Goal: Task Accomplishment & Management: Manage account settings

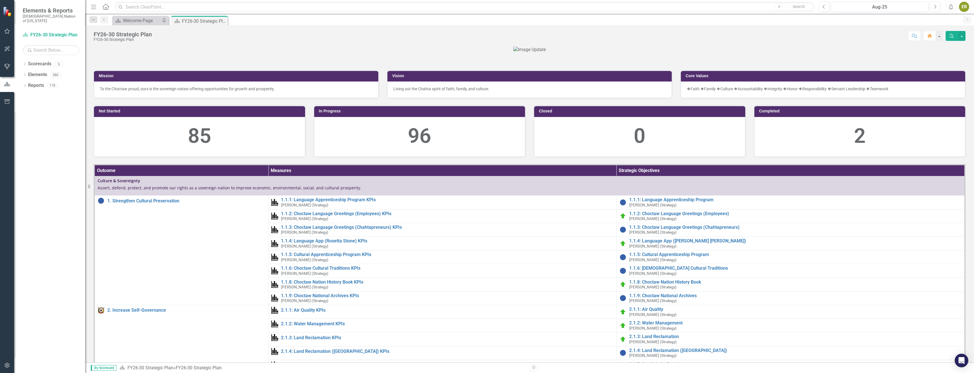
click at [646, 53] on div at bounding box center [530, 50] width 872 height 7
click at [677, 53] on div at bounding box center [530, 50] width 872 height 7
click at [26, 63] on icon "Dropdown" at bounding box center [25, 64] width 4 height 3
click at [26, 63] on div "Dropdown" at bounding box center [25, 64] width 4 height 3
click at [4, 32] on icon "button" at bounding box center [7, 31] width 6 height 5
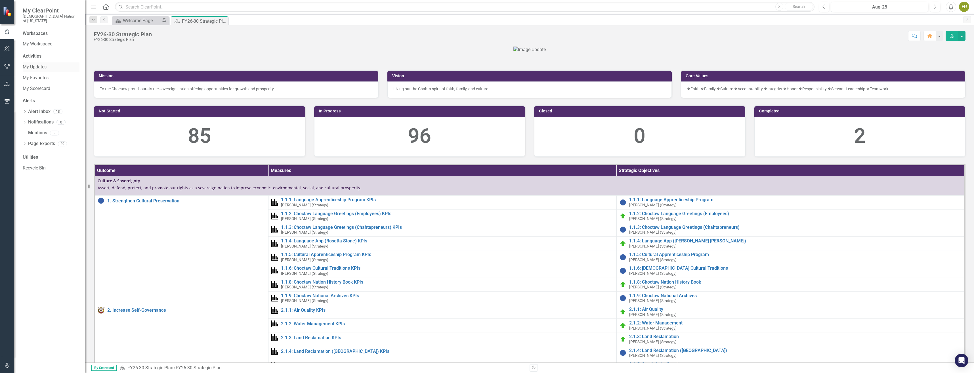
click at [52, 62] on div "My Updates" at bounding box center [51, 66] width 57 height 9
click at [32, 64] on link "My Updates" at bounding box center [51, 67] width 57 height 7
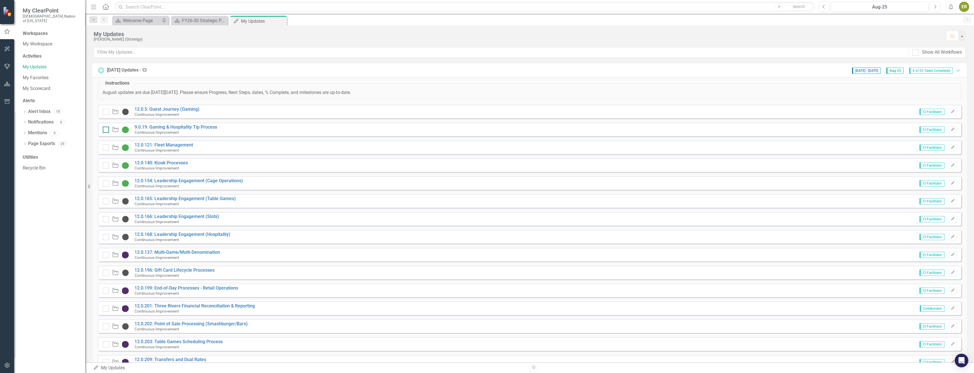
click at [105, 130] on input "checkbox" at bounding box center [105, 129] width 4 height 4
checkbox input "false"
click at [105, 150] on div at bounding box center [106, 148] width 6 height 6
click at [105, 148] on input "checkbox" at bounding box center [105, 147] width 4 height 4
checkbox input "false"
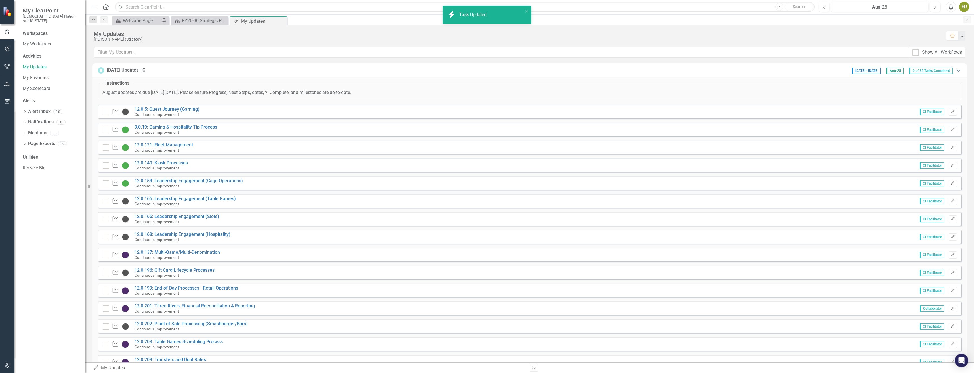
checkbox input "true"
click at [106, 146] on input "checkbox" at bounding box center [105, 147] width 4 height 4
checkbox input "true"
click at [174, 163] on link "12.0.140: Kiosk Processes" at bounding box center [161, 162] width 53 height 5
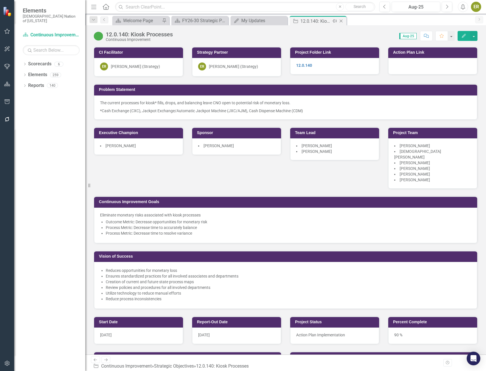
click at [343, 21] on icon "Close" at bounding box center [341, 21] width 6 height 5
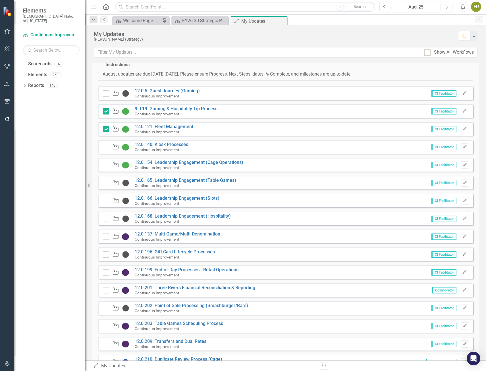
scroll to position [28, 0]
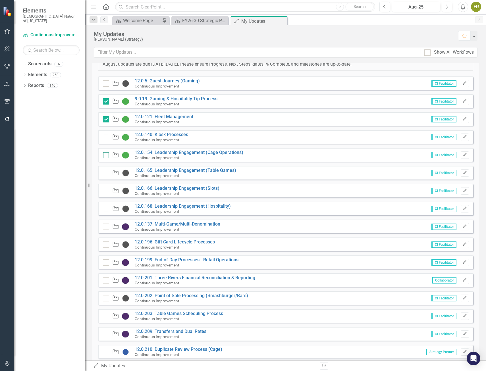
click at [106, 156] on div at bounding box center [106, 155] width 6 height 6
click at [106, 156] on input "checkbox" at bounding box center [105, 154] width 4 height 4
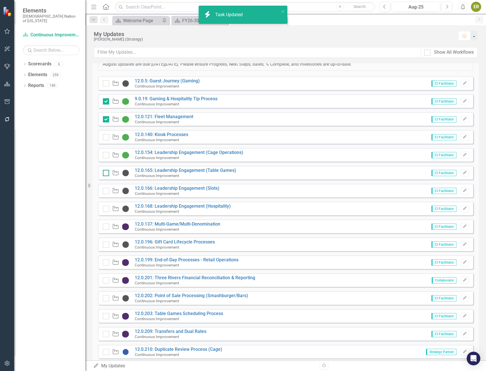
checkbox input "true"
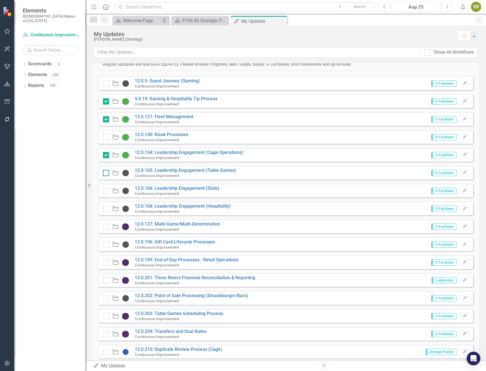
click at [106, 172] on input "checkbox" at bounding box center [105, 172] width 4 height 4
checkbox input "true"
click at [105, 189] on input "checkbox" at bounding box center [105, 190] width 4 height 4
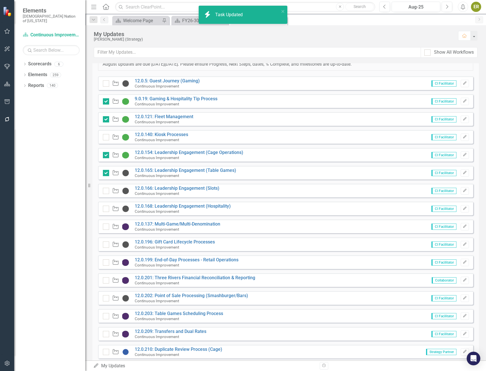
checkbox input "true"
click at [108, 209] on div at bounding box center [106, 209] width 6 height 6
click at [106, 209] on input "checkbox" at bounding box center [105, 208] width 4 height 4
checkbox input "true"
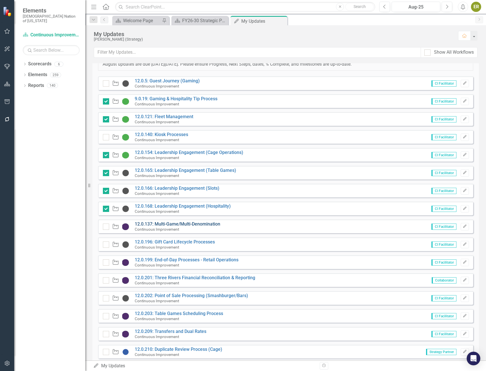
click at [181, 226] on link "12.0.137: Multi-Game/Multi-Denomination" at bounding box center [177, 223] width 85 height 5
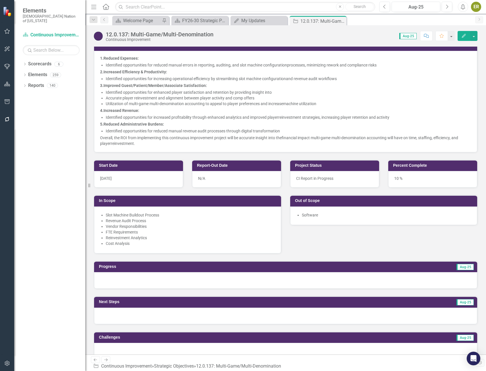
scroll to position [227, 0]
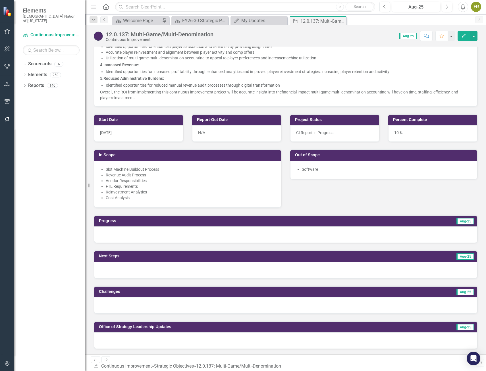
click at [164, 227] on div at bounding box center [285, 234] width 383 height 16
click at [164, 228] on div at bounding box center [285, 234] width 383 height 16
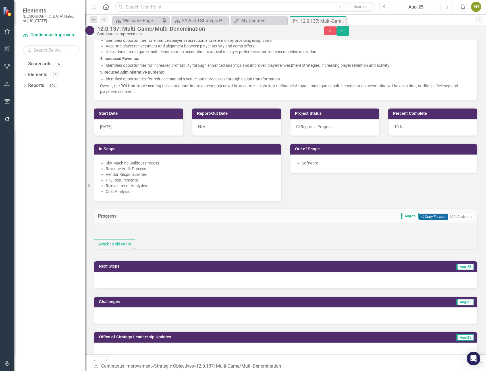
click at [426, 218] on button "Copy Forward Copy Forward" at bounding box center [433, 217] width 29 height 6
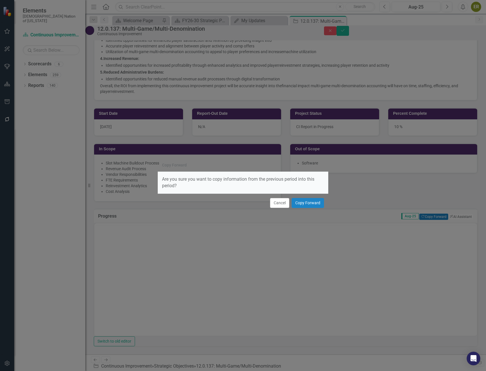
scroll to position [0, 0]
click at [307, 200] on button "Copy Forward" at bounding box center [307, 203] width 32 height 10
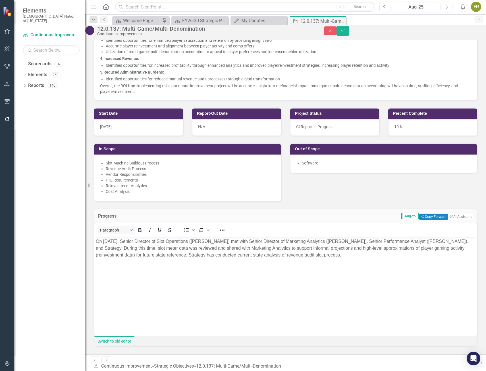
click at [153, 255] on p "On July 25, 2025, Senior Director of Slot Operations (Skyelar Perkins) met with…" at bounding box center [285, 248] width 379 height 20
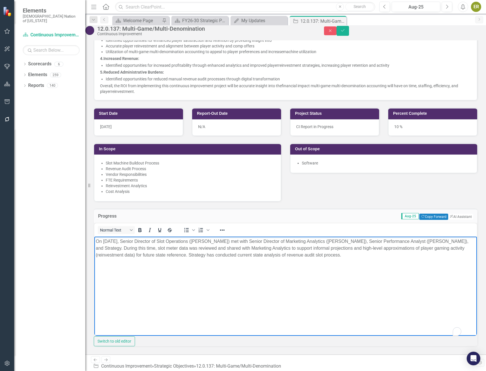
click at [407, 255] on p "On July 25, 2025, Senior Director of Slot Operations (Skyelar Perkins) met with…" at bounding box center [285, 248] width 379 height 20
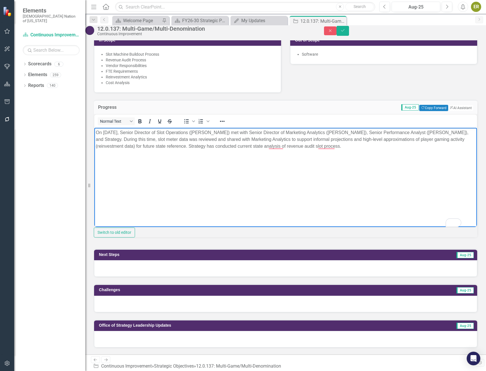
scroll to position [341, 0]
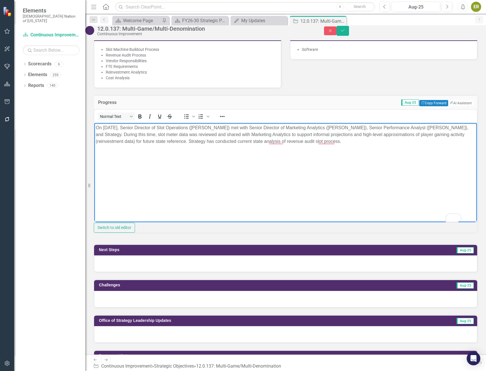
click at [308, 271] on div at bounding box center [285, 263] width 383 height 16
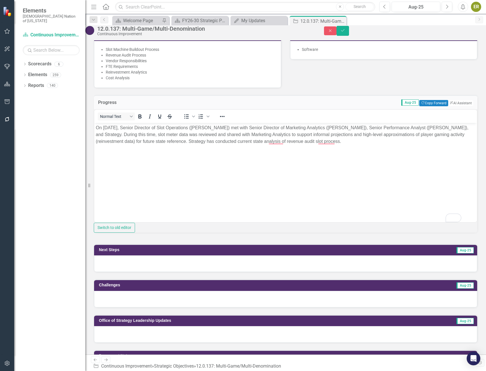
click at [308, 271] on div at bounding box center [285, 263] width 383 height 16
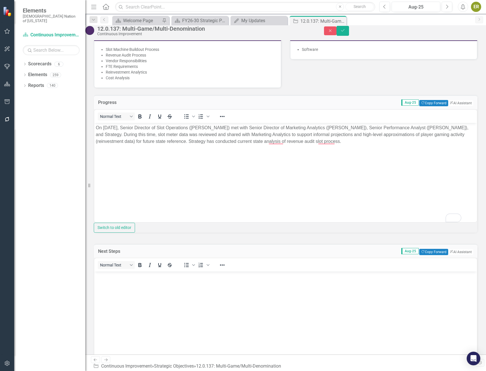
scroll to position [0, 0]
click at [425, 255] on button "Copy Forward Copy Forward" at bounding box center [433, 252] width 29 height 6
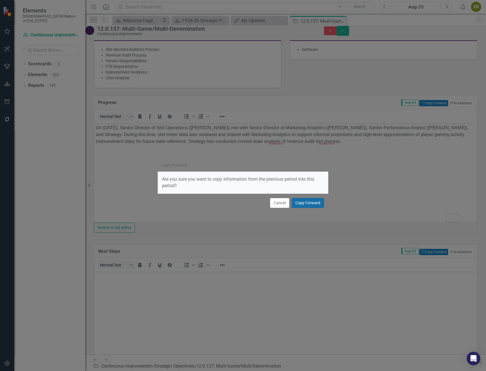
drag, startPoint x: 312, startPoint y: 206, endPoint x: 213, endPoint y: 83, distance: 157.7
click at [312, 206] on button "Copy Forward" at bounding box center [307, 203] width 32 height 10
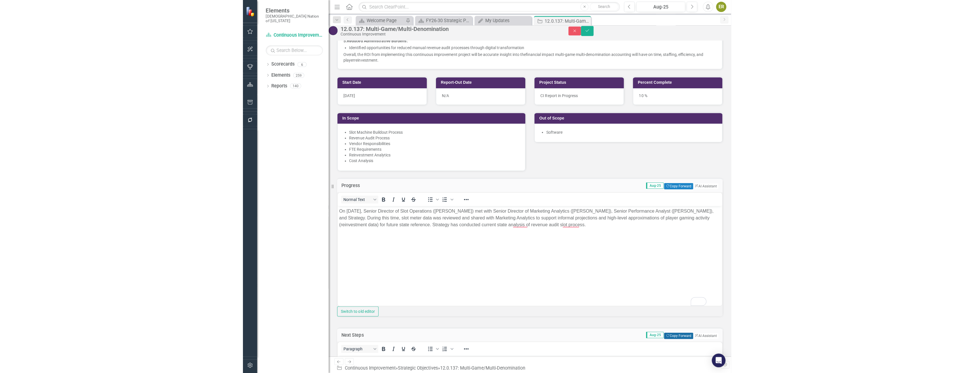
scroll to position [256, 0]
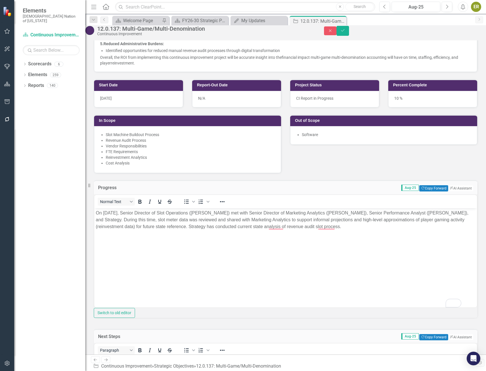
click at [318, 246] on body "On July 25, 2025, Senior Director of Slot Operations (Skyelar Perkins) met with…" at bounding box center [285, 250] width 382 height 85
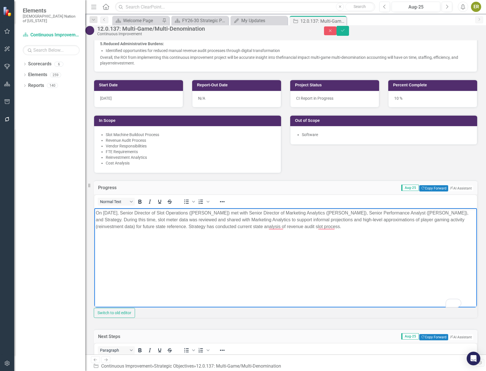
click at [143, 236] on body "On July 25, 2025, Senior Director of Slot Operations (Skyelar Perkins) met with…" at bounding box center [285, 250] width 382 height 85
click at [95, 213] on body "On July 25, 2025, Senior Director of Slot Operations (Skyelar Perkins) met with…" at bounding box center [285, 250] width 382 height 85
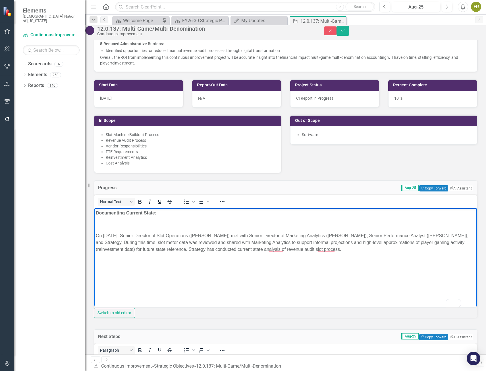
click at [170, 214] on p "Documenting Current State:" at bounding box center [285, 212] width 379 height 7
click at [169, 215] on p "Documenting Current State:" at bounding box center [285, 212] width 379 height 7
click at [143, 205] on icon "Bold" at bounding box center [139, 201] width 7 height 7
click at [168, 214] on p "Documenting Current State: ﻿" at bounding box center [285, 212] width 379 height 7
click at [168, 225] on p "To enrich screen reader interactions, please activate Accessibility in Grammarl…" at bounding box center [285, 224] width 379 height 7
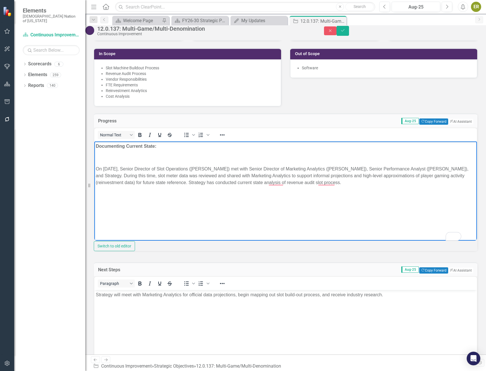
scroll to position [312, 0]
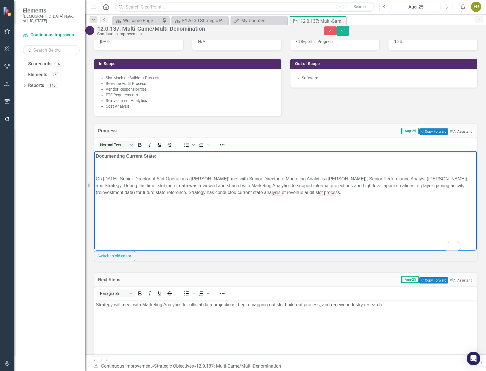
click at [98, 163] on body "Documenting Current State: On July 25, 2025, Senior Director of Slot Operations…" at bounding box center [285, 193] width 382 height 85
click at [156, 158] on p "Documenting Current State:" at bounding box center [285, 155] width 379 height 7
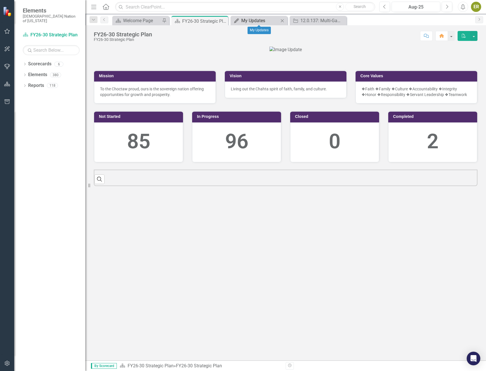
click at [258, 22] on div "My Updates" at bounding box center [259, 20] width 37 height 7
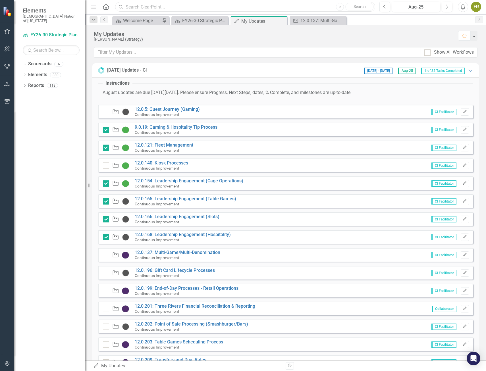
click at [135, 6] on input "text" at bounding box center [245, 7] width 260 height 10
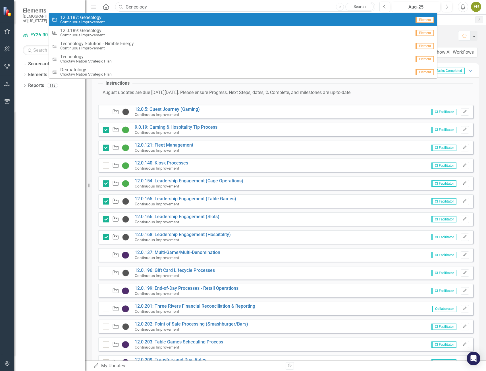
type input "Geneology"
click at [112, 19] on div "Strategic Objective 12.0.187: Genealogy Continuous Improvement" at bounding box center [231, 19] width 359 height 9
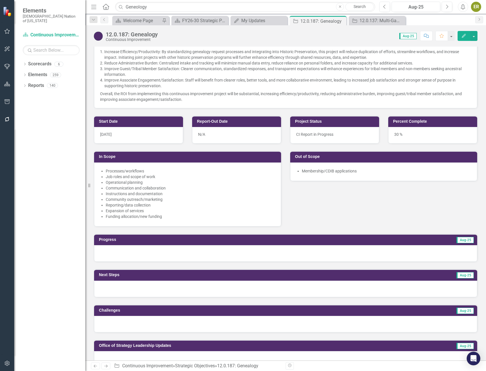
scroll to position [28, 0]
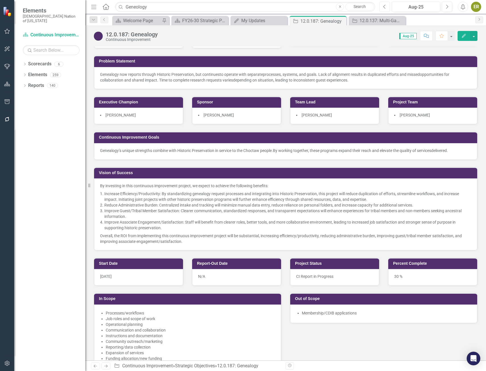
click at [382, 5] on button "Previous" at bounding box center [384, 7] width 11 height 10
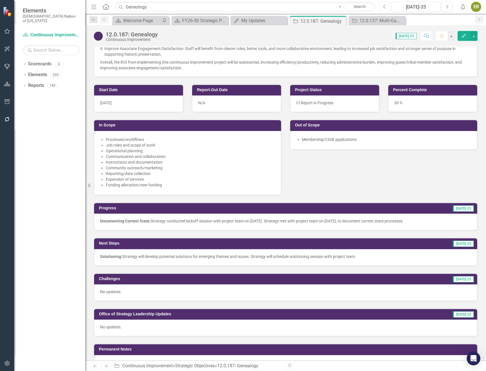
scroll to position [227, 0]
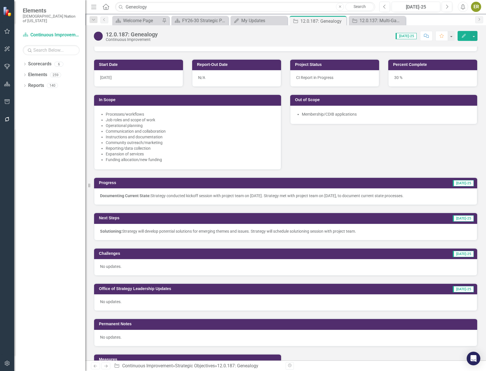
click at [138, 196] on strong "Documenting Current State:" at bounding box center [125, 195] width 51 height 5
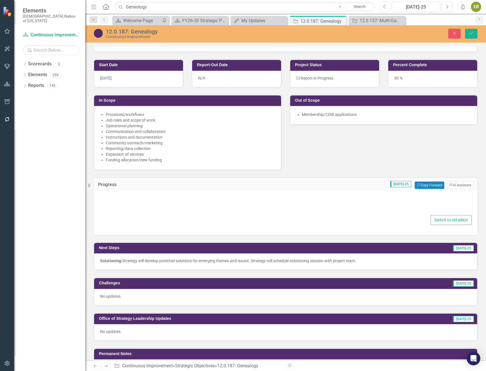
type textarea "<p><strong>Documenting Current State:&nbsp;</strong>Strategy conducted kickoff …"
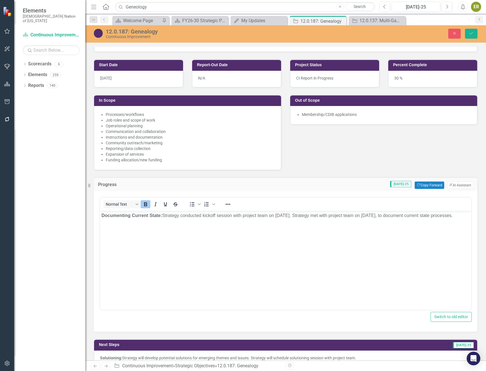
scroll to position [0, 0]
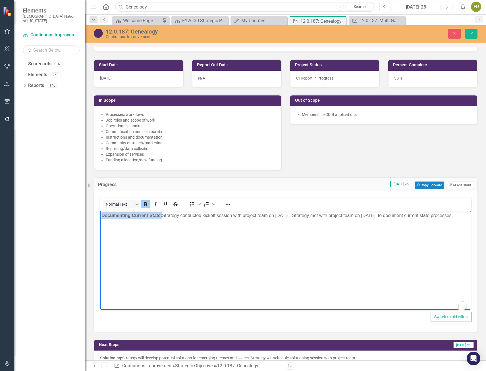
drag, startPoint x: 162, startPoint y: 215, endPoint x: 199, endPoint y: 425, distance: 212.8
click at [100, 214] on html "Documenting Current State: Strategy conducted kickoff session with project team…" at bounding box center [285, 253] width 371 height 85
copy strong "Documenting Current State:"
click at [453, 31] on icon "Close" at bounding box center [453, 33] width 5 height 4
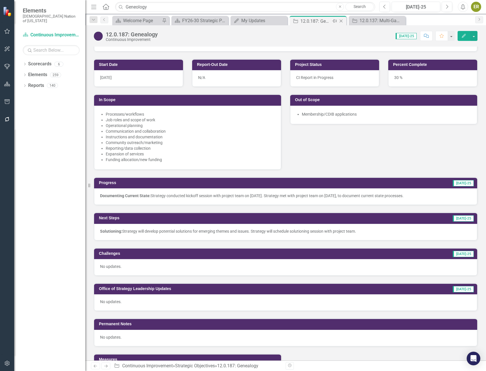
click at [341, 20] on icon "Close" at bounding box center [341, 21] width 6 height 5
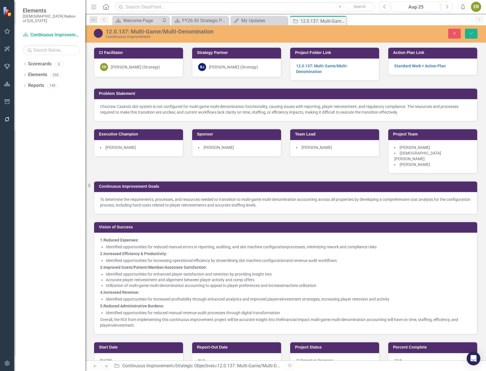
scroll to position [312, 0]
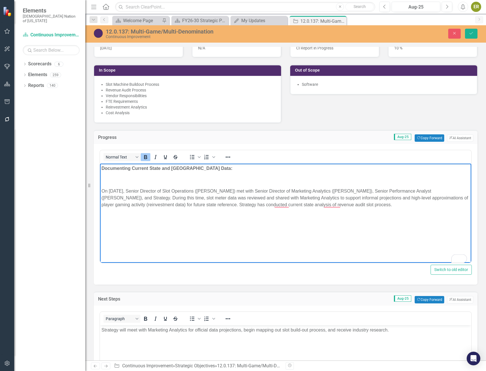
click at [145, 154] on icon "Bold" at bounding box center [145, 157] width 7 height 7
click at [408, 171] on p "Documenting Current State and Baseline Data: Strategy met with Marketing Analyt…" at bounding box center [285, 168] width 368 height 7
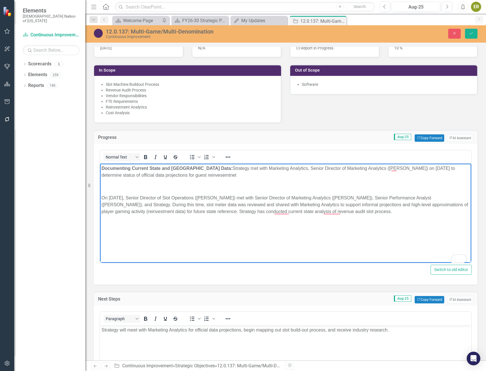
drag, startPoint x: 223, startPoint y: 176, endPoint x: 189, endPoint y: 175, distance: 34.9
click at [189, 175] on p "Documenting Current State and Baseline Data: Strategy met with Marketing Analyt…" at bounding box center [285, 172] width 368 height 14
drag, startPoint x: 423, startPoint y: 214, endPoint x: 325, endPoint y: 206, distance: 98.8
click at [325, 206] on p "On [DATE], Senior Director of Slot Operations ([PERSON_NAME]) met with Senior D…" at bounding box center [285, 204] width 368 height 20
click at [406, 214] on p "On [DATE], Senior Director of Slot Operations ([PERSON_NAME]) met with Senior D…" at bounding box center [285, 204] width 368 height 20
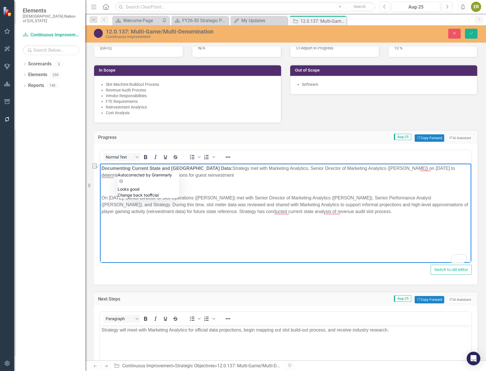
drag, startPoint x: 221, startPoint y: 177, endPoint x: 120, endPoint y: 176, distance: 101.4
click at [120, 176] on p "Documenting Current State and Baseline Data: Strategy met with Marketing Analyt…" at bounding box center [285, 172] width 368 height 14
click at [426, 168] on p "Documenting Current State and Baseline Data: Strategy met with Marketing Analyt…" at bounding box center [285, 172] width 368 height 14
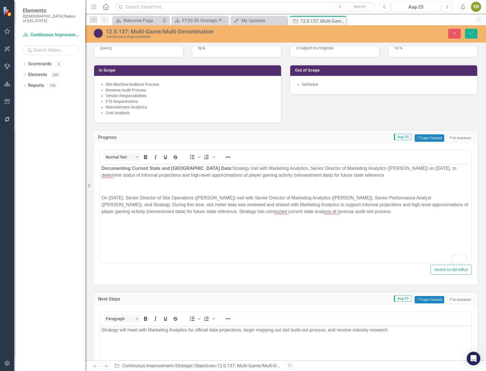
click at [419, 172] on p "Documenting Current State and Baseline Data: Strategy met with Marketing Analyt…" at bounding box center [285, 172] width 368 height 14
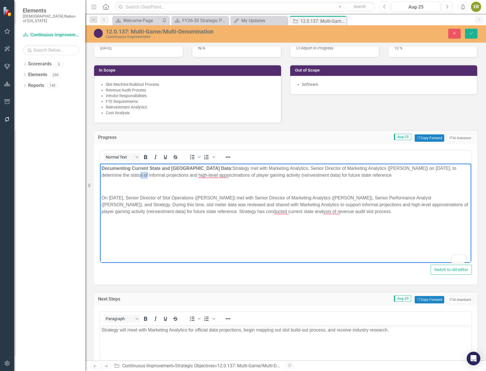
drag, startPoint x: 108, startPoint y: 175, endPoint x: 101, endPoint y: 175, distance: 7.9
click at [101, 175] on body "Documenting Current State and Baseline Data: Strategy met with Marketing Analyt…" at bounding box center [285, 206] width 371 height 85
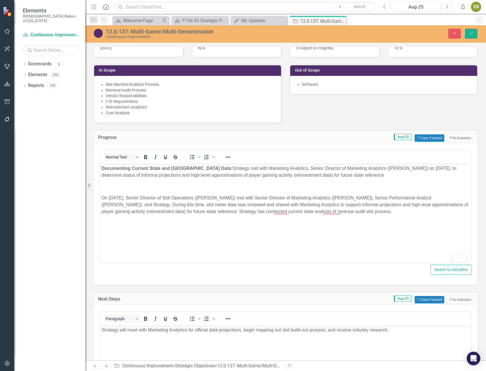
scroll to position [284, 0]
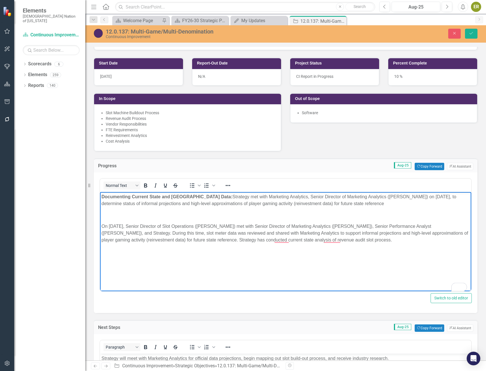
click at [369, 203] on p "Documenting Current State and Baseline Data: Strategy met with Marketing Analyt…" at bounding box center [285, 200] width 368 height 14
click at [392, 196] on p "Documenting Current State and Baseline Data: Strategy met with Marketing Analyt…" at bounding box center [285, 200] width 368 height 14
click at [416, 199] on p "Documenting Current State and Baseline Data: Strategy met with Marketing Analyt…" at bounding box center [285, 200] width 368 height 14
click at [336, 204] on p "Documenting Current State and Baseline Data: Strategy met with Marketing Analyt…" at bounding box center [285, 200] width 368 height 14
click at [237, 204] on p "Documenting Current State and Baseline Data: Strategy met with Marketing Analyt…" at bounding box center [285, 200] width 368 height 14
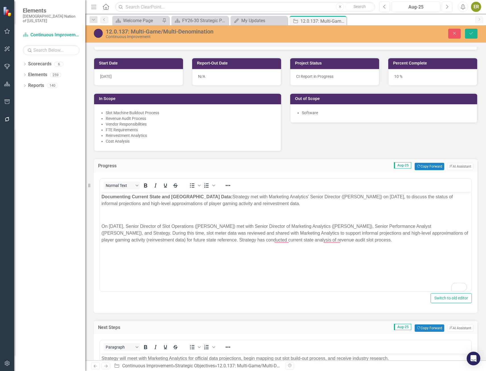
click at [286, 205] on p "Documenting Current State and Baseline Data: Strategy met with Marketing Analyt…" at bounding box center [285, 200] width 368 height 14
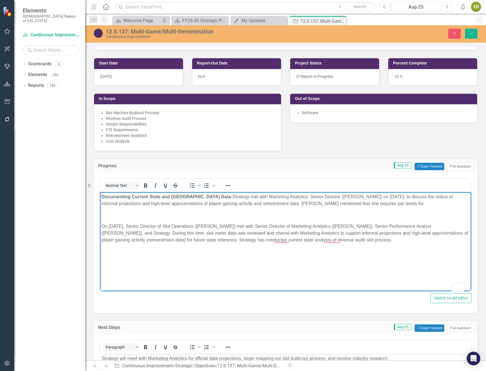
click at [374, 203] on p "Documenting Current State and Baseline Data: Strategy met with Marketing Analyt…" at bounding box center [285, 200] width 368 height 14
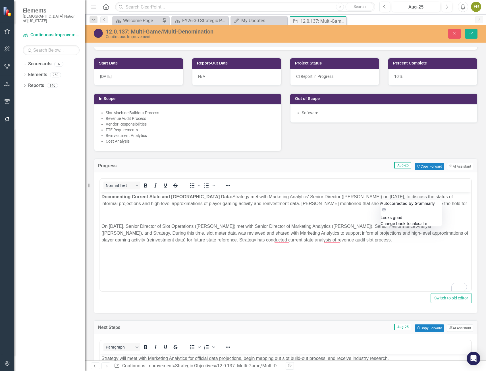
click at [430, 203] on p "Documenting Current State and Baseline Data: Strategy met with Marketing Analyt…" at bounding box center [285, 200] width 368 height 14
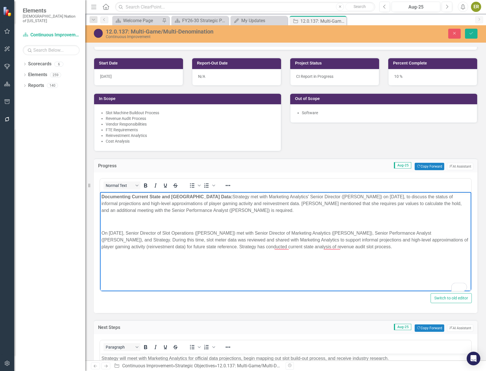
click at [296, 214] on body "Documenting Current State and Baseline Data: Strategy met with Marketing Analyt…" at bounding box center [285, 234] width 371 height 85
click at [398, 248] on p "On July 25, 2025, Senior Director of Slot Operations (Skyelar Perkins) met with…" at bounding box center [285, 240] width 368 height 20
drag, startPoint x: 398, startPoint y: 248, endPoint x: 93, endPoint y: 234, distance: 305.5
click at [100, 234] on html "Documenting Current State and Baseline Data: Strategy met with Marketing Analyt…" at bounding box center [285, 234] width 371 height 85
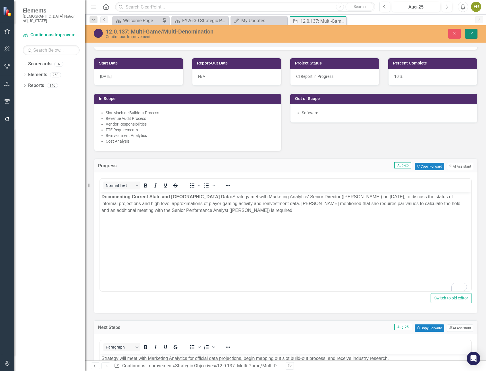
click at [467, 36] on button "Save" at bounding box center [471, 34] width 12 height 10
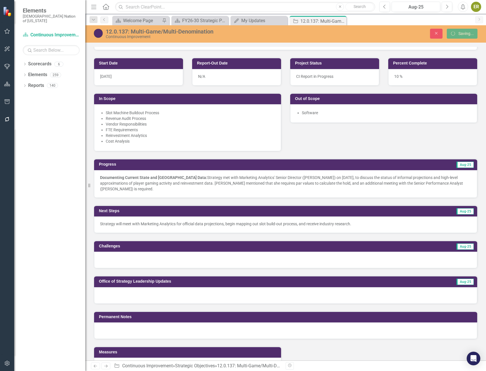
click at [219, 221] on p "Strategy will meet with Marketing Analytics for official data projections, begi…" at bounding box center [285, 224] width 371 height 6
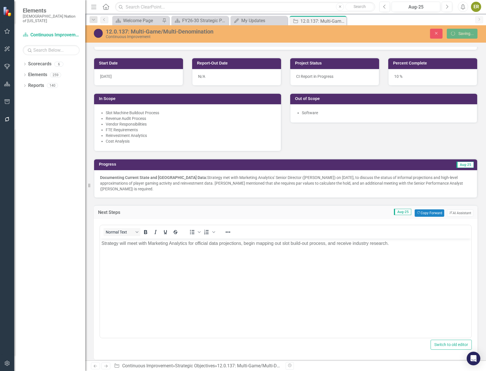
scroll to position [0, 0]
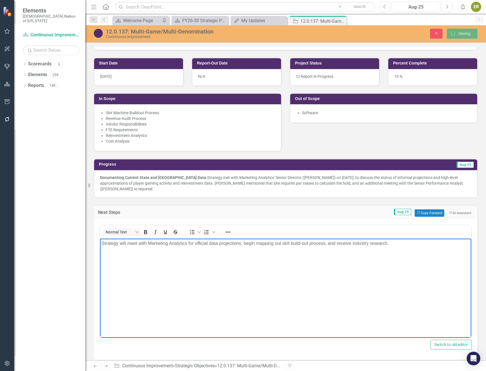
click at [132, 262] on body "Strategy will meet with Marketing Analytics for official data projections, begi…" at bounding box center [285, 280] width 371 height 85
click at [100, 243] on body "Strategy will meet with Marketing Analytics for official data projections, begi…" at bounding box center [285, 280] width 371 height 85
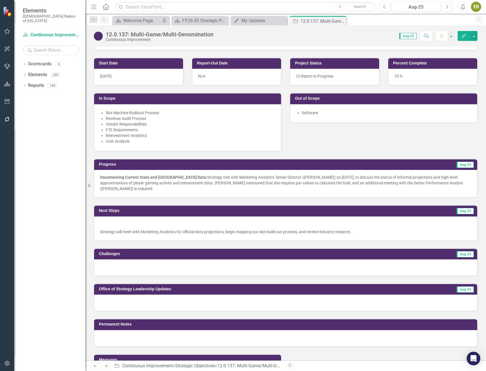
scroll to position [284, 0]
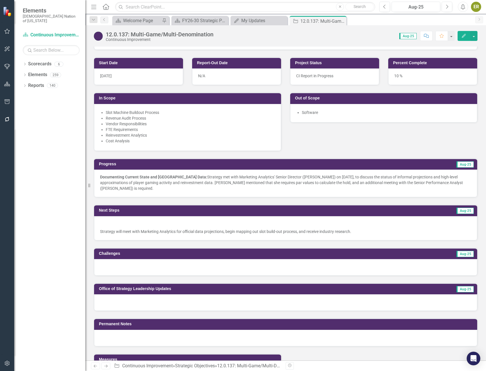
click at [216, 221] on p at bounding box center [285, 224] width 371 height 7
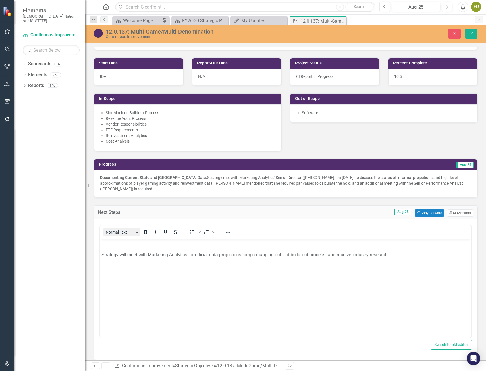
scroll to position [0, 0]
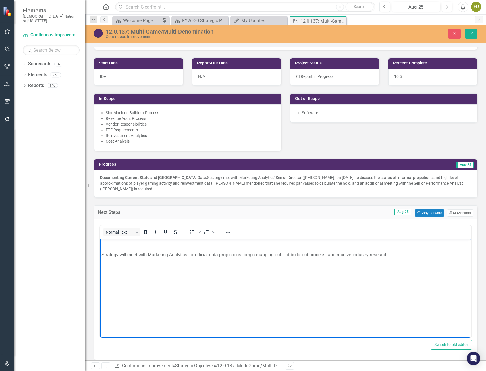
click at [105, 244] on p "Rich Text Area. Press ALT-0 for help." at bounding box center [285, 243] width 368 height 7
drag, startPoint x: 196, startPoint y: 242, endPoint x: 106, endPoint y: 245, distance: 90.0
click at [106, 245] on p "Documenting Current State and Baseline Data:" at bounding box center [285, 243] width 368 height 7
click at [183, 248] on body "Documenting Current State and Baseline Data: Strategy will meet with Marketing …" at bounding box center [285, 280] width 371 height 85
drag, startPoint x: 208, startPoint y: 245, endPoint x: 96, endPoint y: 243, distance: 111.9
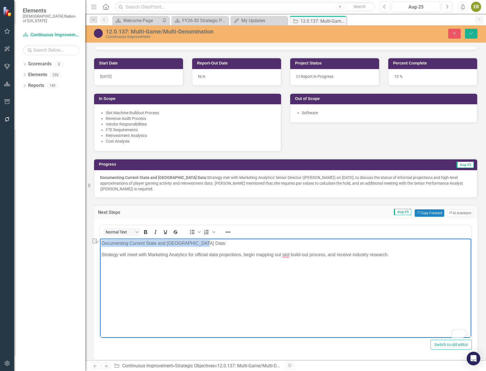
click at [100, 243] on html "Documenting Current State and Baseline Data: Strategy will meet with Marketing …" at bounding box center [285, 280] width 371 height 85
click at [145, 230] on icon "Bold" at bounding box center [145, 232] width 3 height 4
click at [126, 260] on body "Documenting Current State and Baseline Data: Strategy will meet with Marketing …" at bounding box center [285, 280] width 371 height 85
click at [101, 258] on p "Strategy will meet with Marketing Analytics for official data projections, begi…" at bounding box center [285, 254] width 368 height 7
click at [234, 244] on p "Documenting Current State and Baseline Data:" at bounding box center [285, 243] width 368 height 7
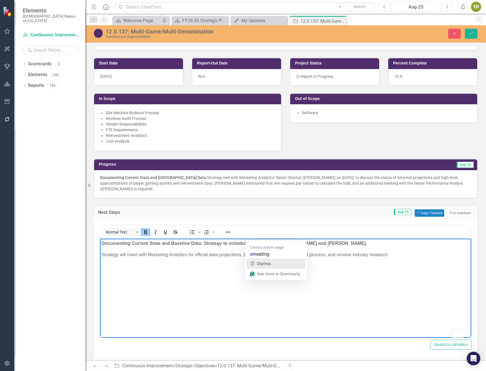
click at [271, 264] on div "Dismiss" at bounding box center [276, 263] width 54 height 9
click at [308, 243] on strong "Documenting Current State and Baseline Data: Strategy to schedule meeting with …" at bounding box center [233, 242] width 265 height 5
click at [277, 243] on strong "Documenting Current State and Baseline Data: Strategy to schedule meeting with …" at bounding box center [233, 242] width 265 height 5
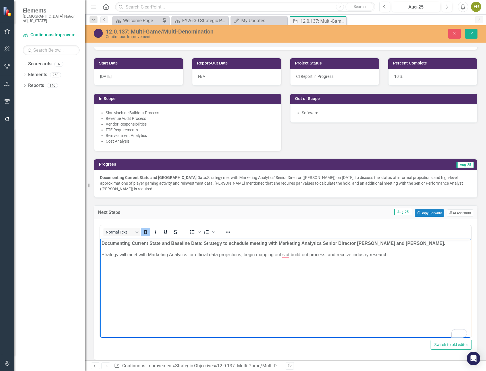
click at [357, 243] on strong "Documenting Current State and Baseline Data: Strategy to schedule meeting with …" at bounding box center [272, 242] width 343 height 5
click at [388, 244] on strong "Documenting Current State and Baseline Data: Strategy to schedule meeting with …" at bounding box center [273, 242] width 345 height 5
click at [399, 243] on strong "Documenting Current State and Baseline Data: Strategy to schedule meeting with …" at bounding box center [274, 242] width 346 height 5
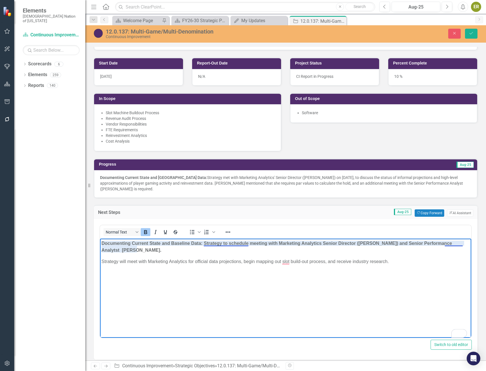
click at [231, 244] on strong "Documenting Current State and Baseline Data: Strategy to schedule meeting with …" at bounding box center [276, 246] width 350 height 12
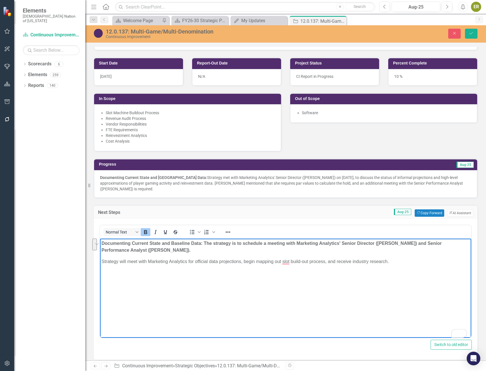
drag, startPoint x: 208, startPoint y: 251, endPoint x: 202, endPoint y: 243, distance: 9.8
click at [202, 243] on p "Documenting Current State and Baseline Data: The strategy is to schedule a meet…" at bounding box center [285, 247] width 368 height 14
click at [146, 230] on icon "Bold" at bounding box center [145, 232] width 3 height 4
click at [186, 254] on body "Documenting Current State and Baseline Data: The strategy is to schedule a meet…" at bounding box center [285, 280] width 371 height 85
click at [213, 244] on p "Documenting Current State and Baseline Data: The strategy is to schedule a meet…" at bounding box center [285, 247] width 368 height 14
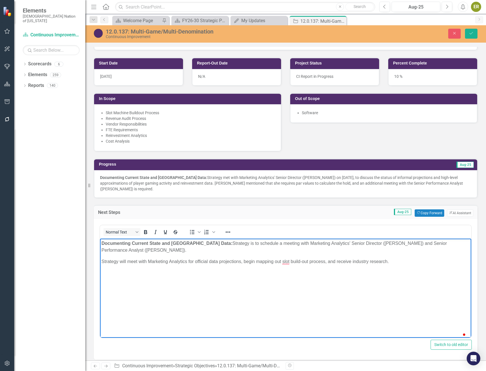
click at [254, 249] on p "Documenting Current State and Baseline Data: Strategy is to schedule a meeting …" at bounding box center [285, 247] width 368 height 14
drag, startPoint x: 189, startPoint y: 254, endPoint x: 193, endPoint y: 490, distance: 236.8
click at [100, 258] on html "Documenting Current State and Baseline Data: Strategy is to schedule a meeting …" at bounding box center [285, 280] width 371 height 85
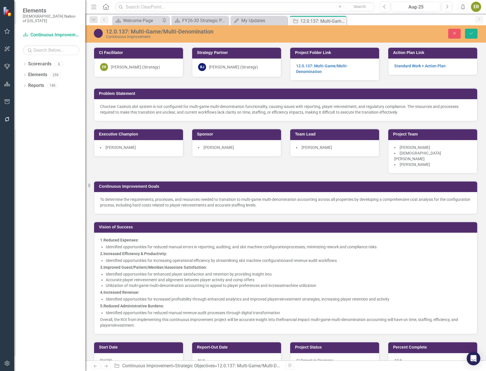
scroll to position [284, 0]
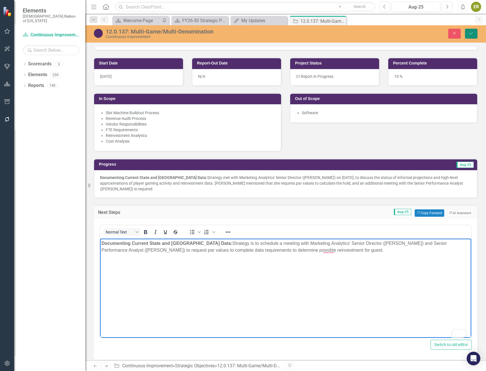
click at [472, 34] on icon "Save" at bounding box center [470, 33] width 5 height 4
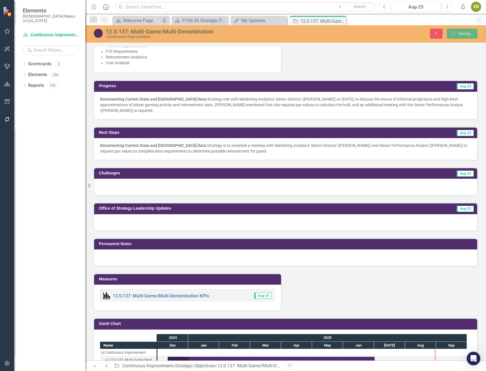
scroll to position [369, 0]
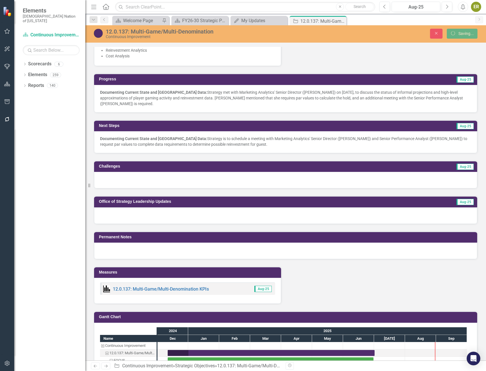
click at [192, 177] on div at bounding box center [285, 180] width 383 height 16
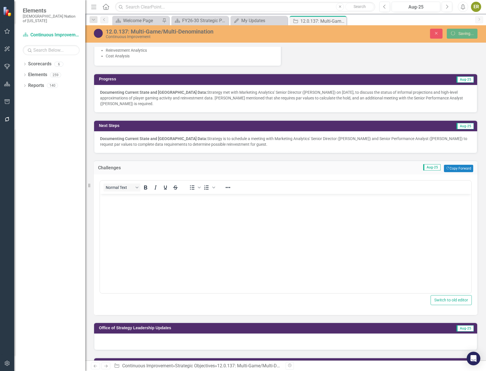
scroll to position [0, 0]
click at [161, 208] on body "Rich Text Area. Press ALT-0 for help." at bounding box center [285, 236] width 371 height 85
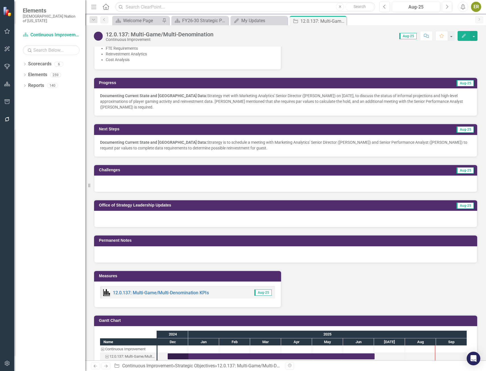
scroll to position [369, 0]
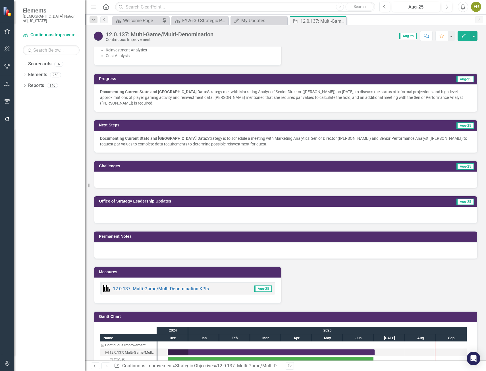
click at [124, 175] on div at bounding box center [285, 179] width 383 height 16
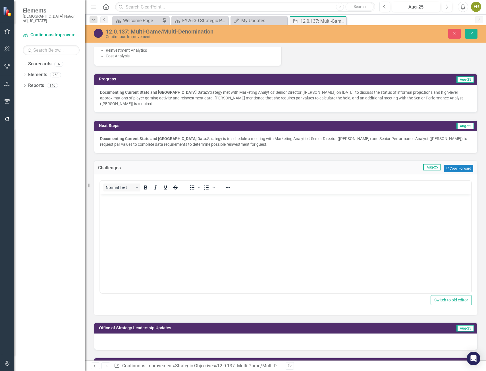
scroll to position [0, 0]
click at [450, 165] on button "Copy Forward Copy Forward" at bounding box center [457, 168] width 29 height 7
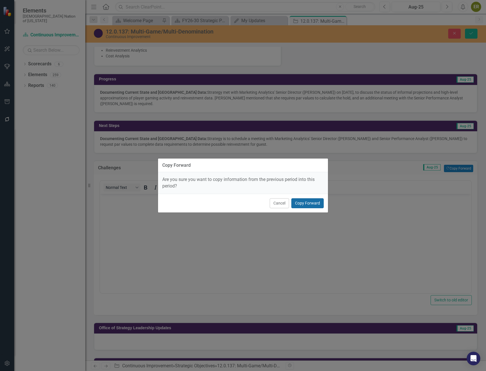
click at [314, 203] on button "Copy Forward" at bounding box center [307, 203] width 32 height 10
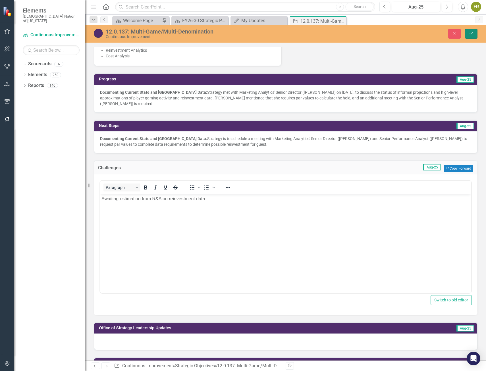
click at [470, 34] on icon "Save" at bounding box center [470, 33] width 5 height 4
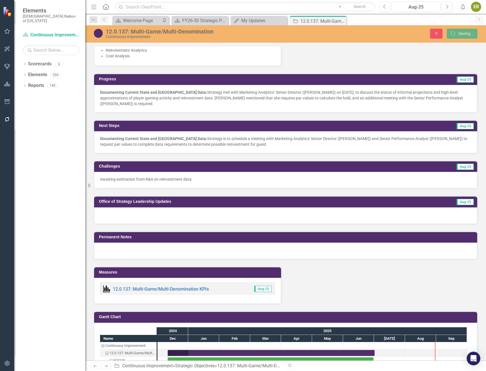
click at [149, 208] on div at bounding box center [285, 215] width 383 height 16
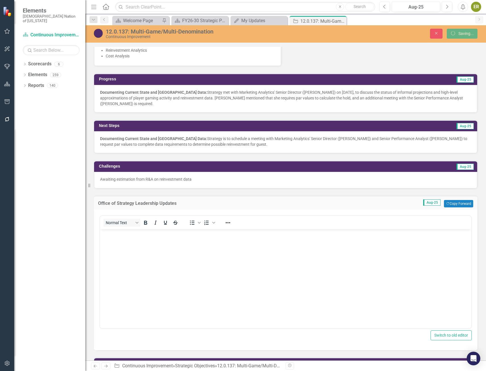
click at [228, 252] on body "Rich Text Area. Press ALT-0 for help." at bounding box center [285, 271] width 371 height 85
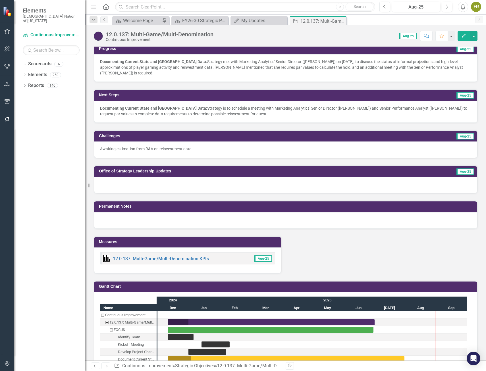
scroll to position [426, 0]
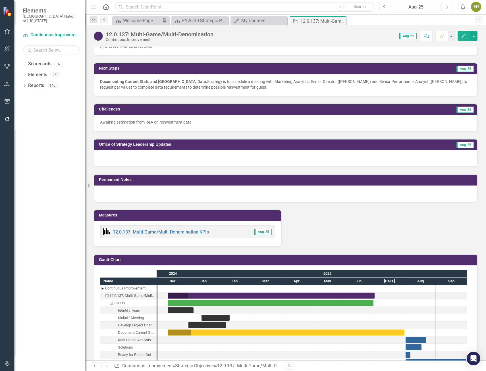
click at [160, 154] on div at bounding box center [285, 158] width 383 height 16
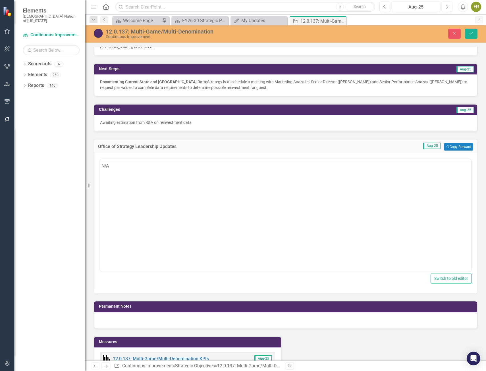
scroll to position [0, 0]
click at [472, 34] on icon "Save" at bounding box center [470, 33] width 5 height 4
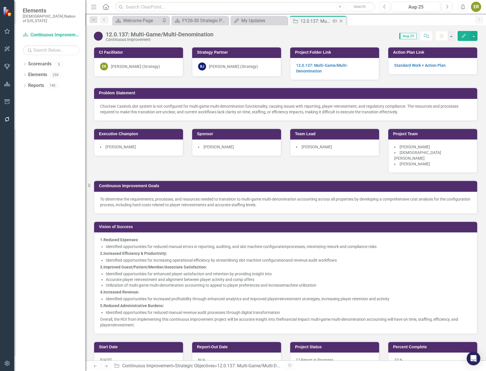
click at [343, 21] on icon "Close" at bounding box center [341, 21] width 6 height 5
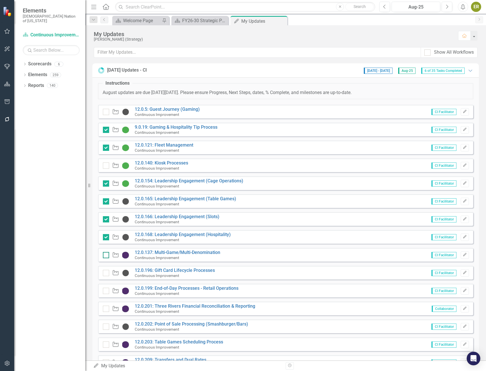
click at [107, 255] on div at bounding box center [106, 255] width 6 height 6
click at [106, 255] on input "checkbox" at bounding box center [105, 254] width 4 height 4
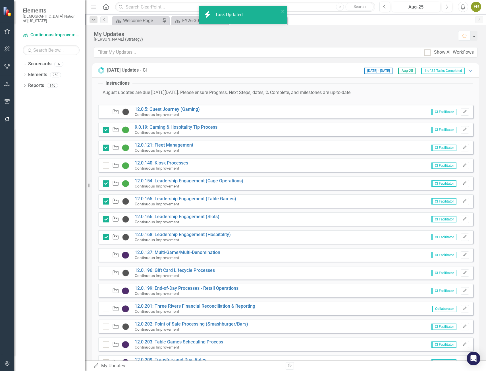
checkbox input "true"
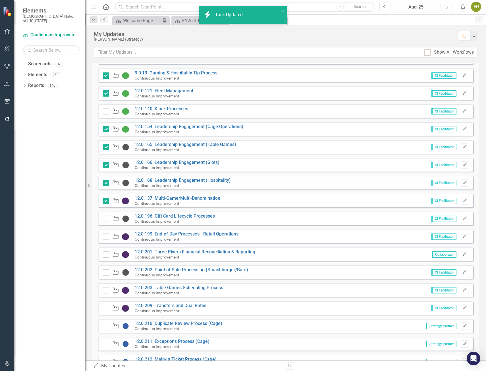
scroll to position [85, 0]
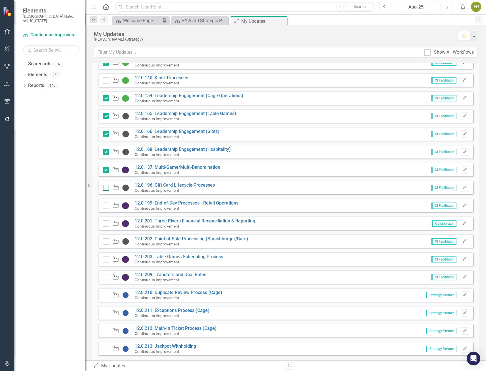
click at [106, 188] on div at bounding box center [106, 188] width 6 height 6
click at [106, 188] on input "checkbox" at bounding box center [105, 187] width 4 height 4
checkbox input "true"
click at [227, 201] on link "12.0.199: End-of-Day Processes - Retail Operations" at bounding box center [187, 202] width 104 height 5
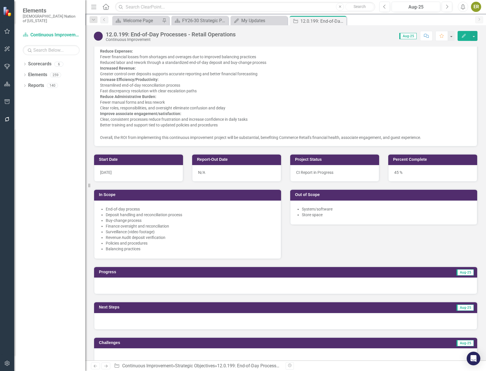
scroll to position [227, 0]
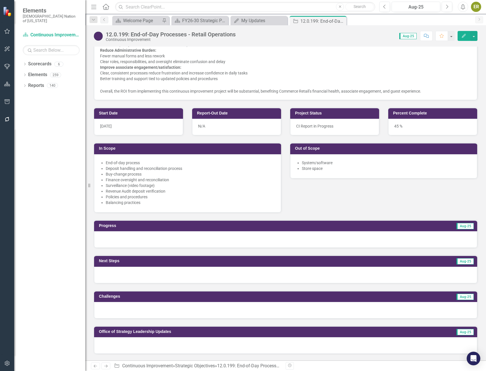
click at [213, 237] on div at bounding box center [285, 239] width 383 height 16
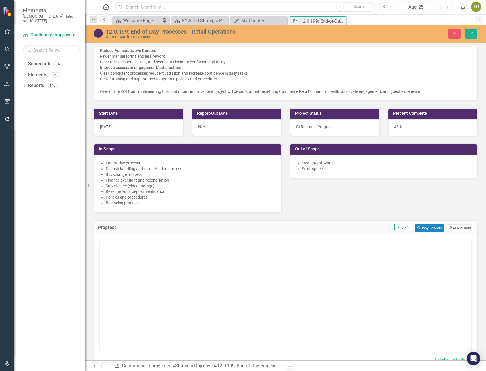
scroll to position [0, 0]
click at [417, 229] on icon "button" at bounding box center [418, 227] width 3 height 3
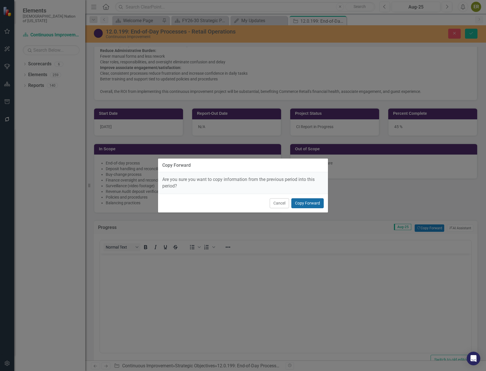
click at [305, 204] on button "Copy Forward" at bounding box center [307, 203] width 32 height 10
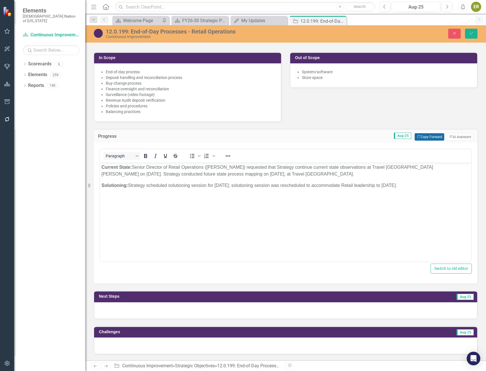
scroll to position [341, 0]
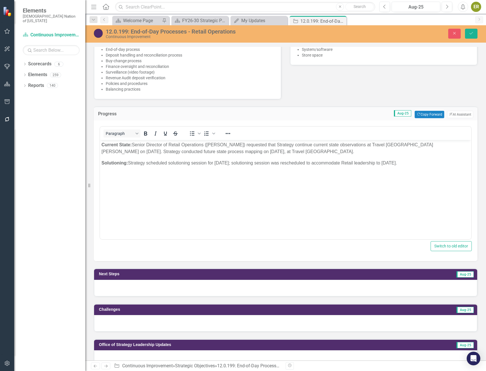
click at [290, 286] on div at bounding box center [285, 288] width 383 height 16
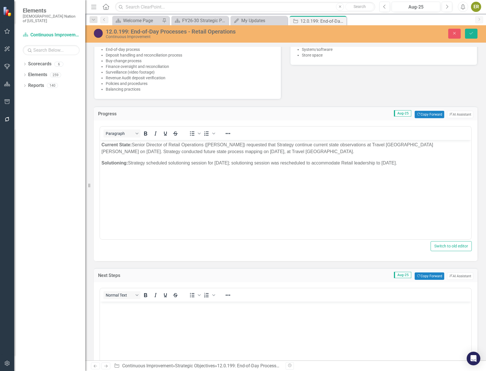
scroll to position [0, 0]
click at [417, 274] on button "Copy Forward Copy Forward" at bounding box center [428, 275] width 29 height 7
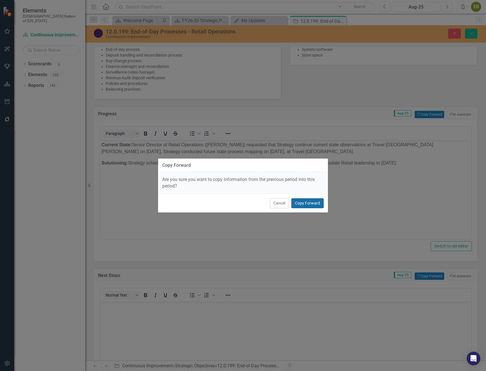
click at [313, 203] on button "Copy Forward" at bounding box center [307, 203] width 32 height 10
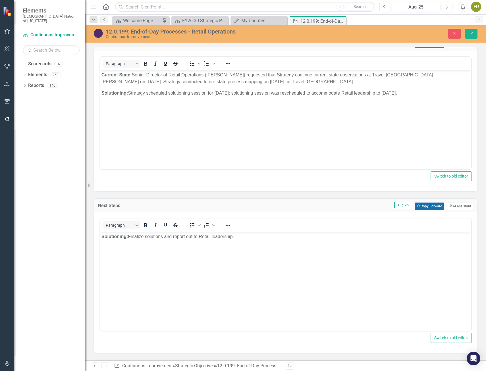
scroll to position [397, 0]
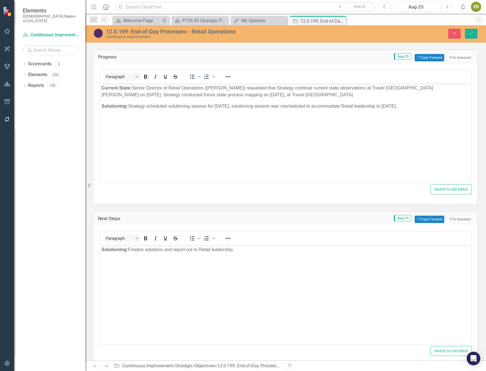
click at [295, 162] on body "Current State: Senior Director of Retail Operations (Ericka Wilson) requested t…" at bounding box center [285, 125] width 371 height 85
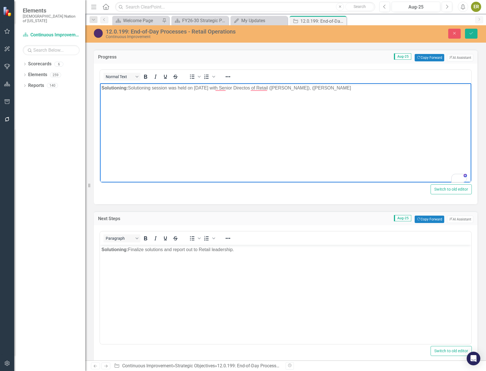
click at [357, 90] on p "Solutioning: S olutioning session was held on [DATE] with Senior Directos of Re…" at bounding box center [285, 88] width 368 height 7
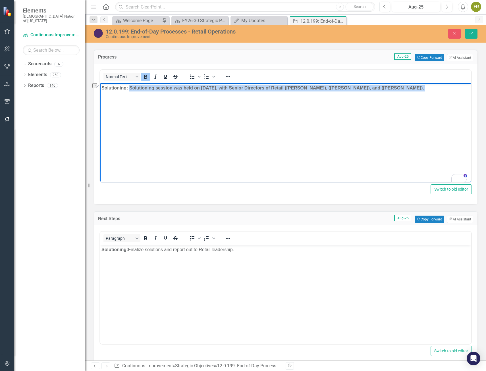
drag, startPoint x: 412, startPoint y: 89, endPoint x: 131, endPoint y: 88, distance: 281.4
click at [131, 88] on p "Solutioning: Solutioning session was held on [DATE], with Senior Directors of R…" at bounding box center [285, 88] width 368 height 7
click at [148, 74] on icon "Bold" at bounding box center [145, 76] width 7 height 7
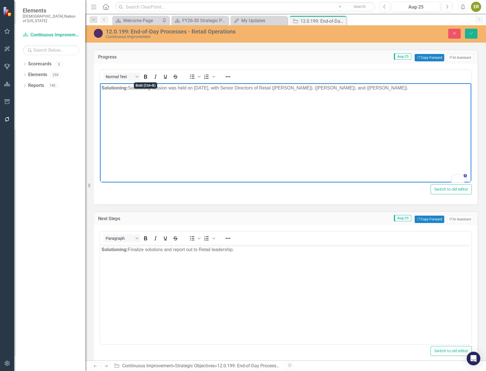
click at [198, 96] on body "Solutioning: Solutioning session was held on [DATE], with Senior Directors of R…" at bounding box center [285, 125] width 371 height 85
click at [399, 88] on p "Solutioning: Solutioning session was held on [DATE], with Senior Directors of R…" at bounding box center [285, 88] width 368 height 7
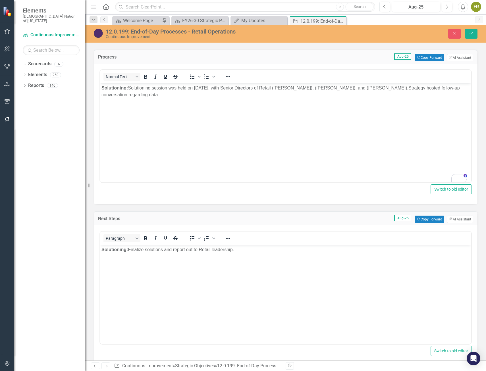
click at [127, 95] on p "Solutioning: Solutioning session was held on [DATE], with Senior Directors of R…" at bounding box center [285, 92] width 368 height 14
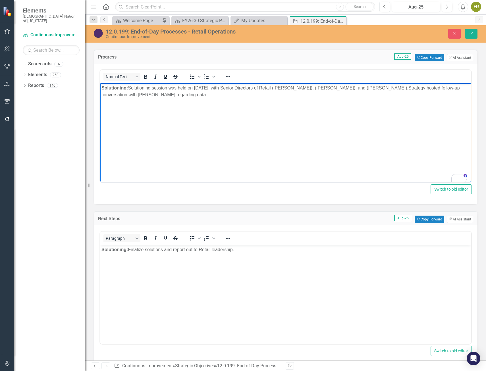
click at [192, 93] on p "Solutioning: Solutioning session was held on [DATE], with Senior Directors of R…" at bounding box center [285, 92] width 368 height 14
click at [241, 95] on p "Solutioning: Solutioning session was held on [DATE], with Senior Directors of R…" at bounding box center [285, 92] width 368 height 14
click at [432, 90] on p "Solutioning: Solutioning session was held on [DATE], with Senior Directors of R…" at bounding box center [285, 92] width 368 height 14
drag, startPoint x: 442, startPoint y: 112, endPoint x: 338, endPoint y: 25, distance: 135.6
click at [442, 112] on span "Dismiss" at bounding box center [436, 114] width 14 height 5
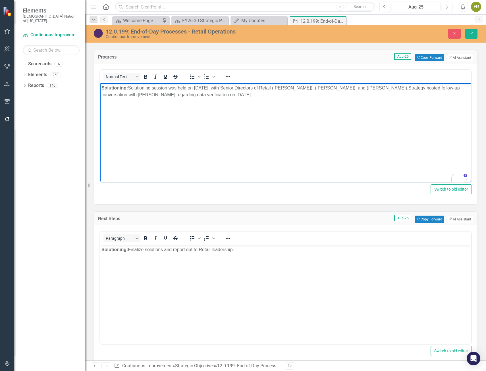
click at [439, 96] on p "Solutioning: Solutioning session was held on [DATE], with Senior Directors of R…" at bounding box center [285, 92] width 368 height 14
click at [267, 96] on p "Solutioning: Solutioning session was held on [DATE], with Senior Directors of R…" at bounding box center [285, 92] width 368 height 14
click at [158, 101] on p "Solutioning: Solutioning session was held on [DATE], with Senior Directors of R…" at bounding box center [285, 95] width 368 height 20
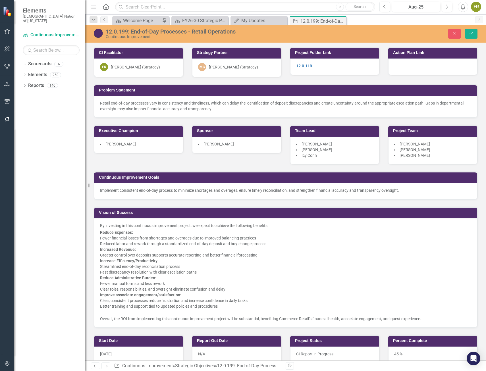
scroll to position [397, 0]
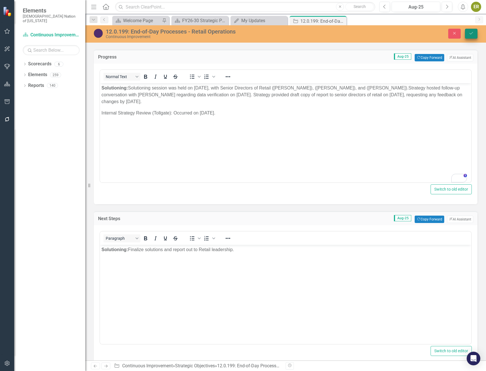
click at [472, 32] on icon "Save" at bounding box center [470, 33] width 5 height 4
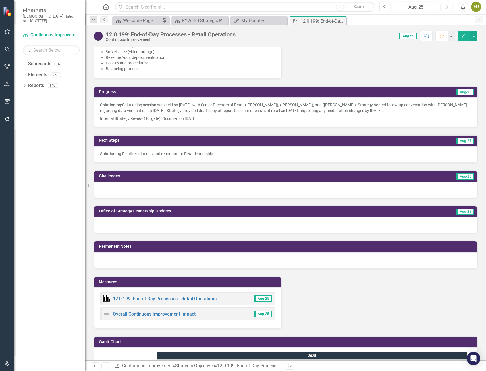
scroll to position [369, 0]
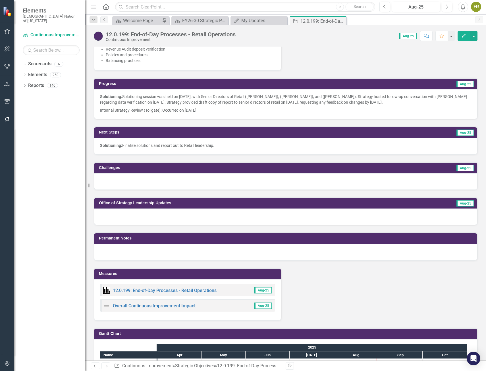
click at [225, 146] on p "Solutioning: Finalize solutions and report out to Retail leadership." at bounding box center [285, 146] width 371 height 6
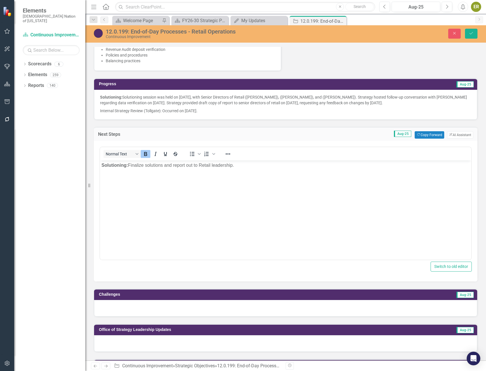
scroll to position [0, 0]
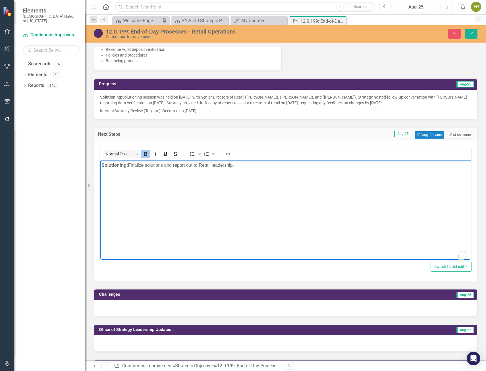
drag, startPoint x: 250, startPoint y: 167, endPoint x: 68, endPoint y: 164, distance: 181.7
click at [100, 164] on html "Solutioning: Finalize solutions and report out to Retail leadership." at bounding box center [285, 202] width 371 height 85
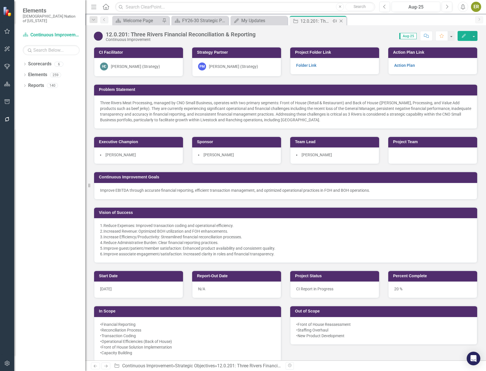
click at [340, 22] on icon "Close" at bounding box center [341, 21] width 6 height 5
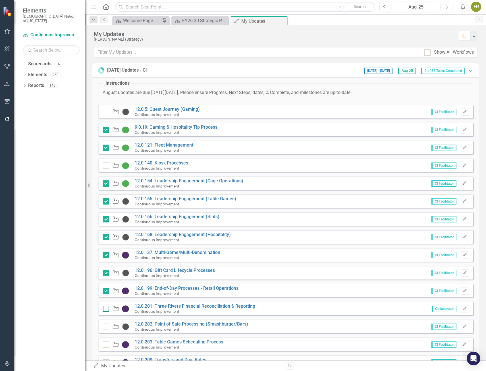
click at [106, 309] on div at bounding box center [106, 309] width 6 height 6
click at [106, 309] on input "checkbox" at bounding box center [105, 308] width 4 height 4
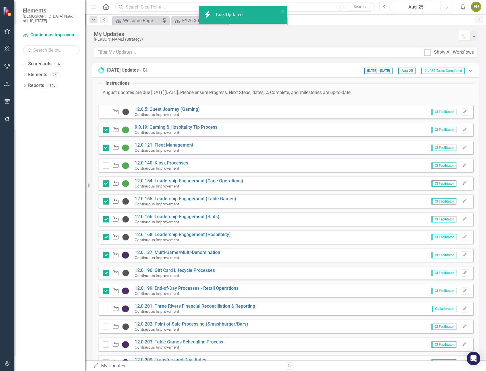
checkbox input "true"
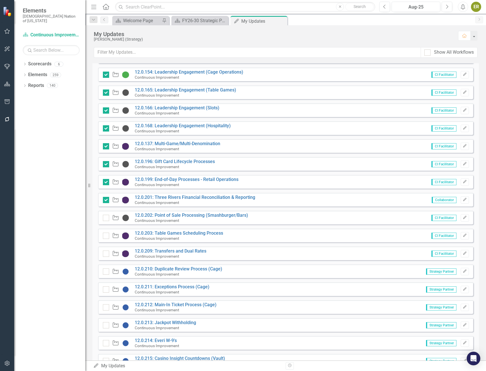
scroll to position [114, 0]
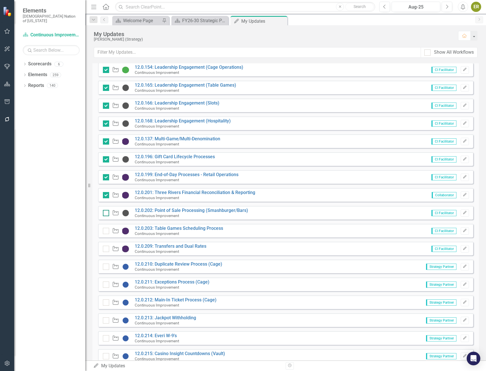
click at [104, 213] on input "checkbox" at bounding box center [105, 212] width 4 height 4
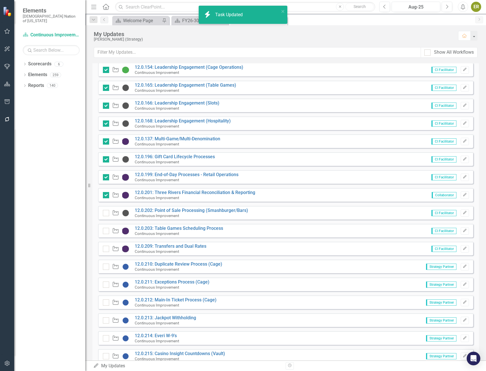
checkbox input "true"
click at [194, 227] on link "12.0.203: Table Games Scheduling Process" at bounding box center [179, 227] width 88 height 5
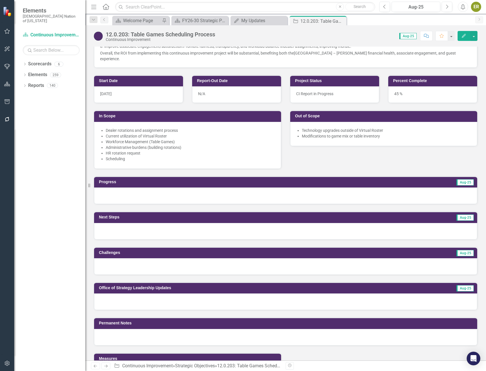
scroll to position [227, 0]
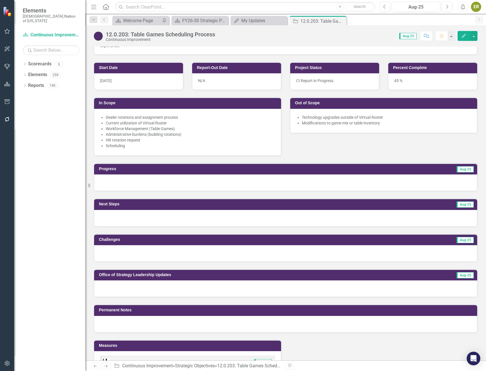
click at [304, 178] on div at bounding box center [285, 182] width 383 height 16
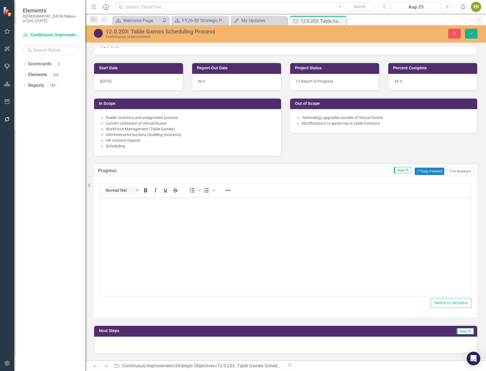
scroll to position [0, 0]
click at [417, 172] on button "Copy Forward Copy Forward" at bounding box center [428, 171] width 29 height 7
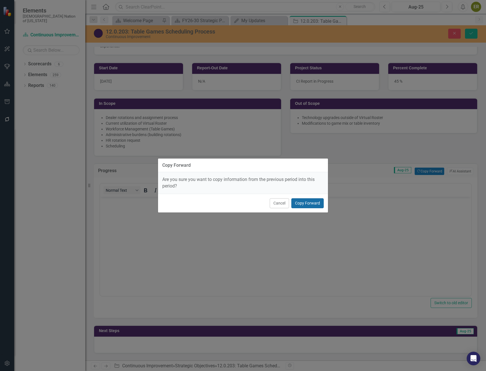
click at [310, 201] on button "Copy Forward" at bounding box center [307, 203] width 32 height 10
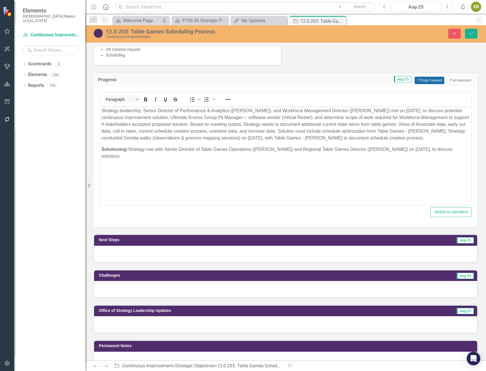
scroll to position [369, 0]
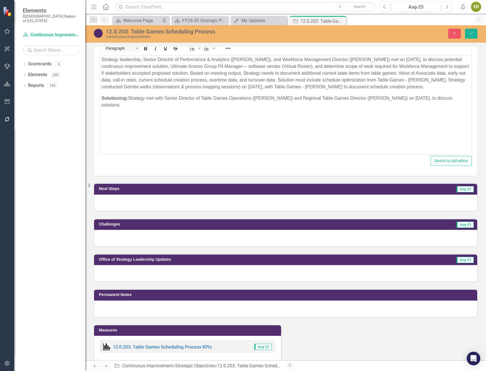
click at [313, 203] on div at bounding box center [285, 202] width 383 height 16
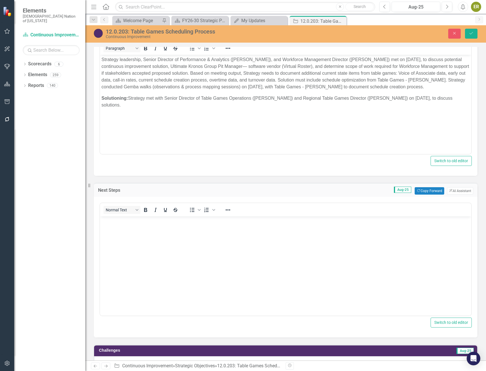
scroll to position [0, 0]
click at [428, 192] on button "Copy Forward Copy Forward" at bounding box center [428, 190] width 29 height 7
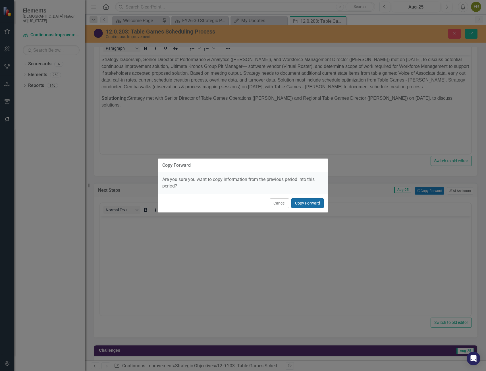
click at [312, 202] on button "Copy Forward" at bounding box center [307, 203] width 32 height 10
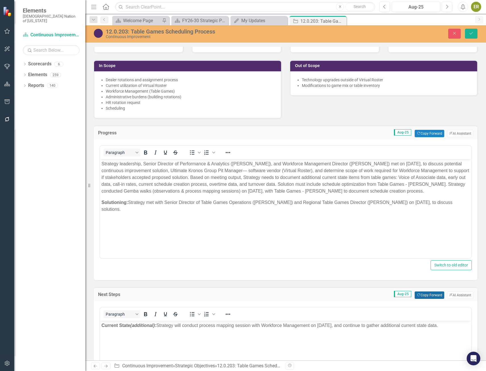
scroll to position [256, 0]
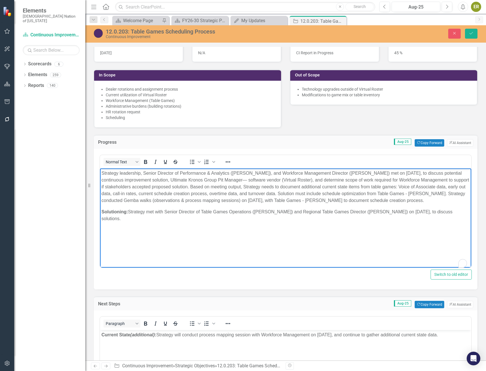
click at [423, 203] on p "Strategy leadership, Senior Director of Performance & Analytics ([PERSON_NAME])…" at bounding box center [285, 187] width 368 height 34
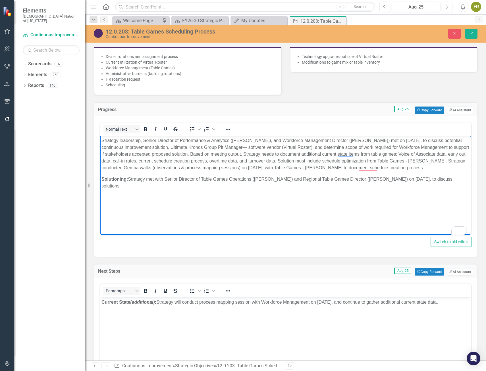
scroll to position [284, 0]
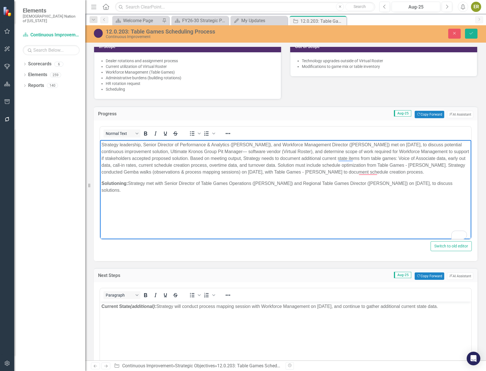
click at [101, 183] on strong "Solutioning:" at bounding box center [114, 183] width 26 height 5
click at [138, 195] on body "Strategy leadership, Senior Director of Performance & Analytics (Gabe Harris), …" at bounding box center [285, 182] width 371 height 85
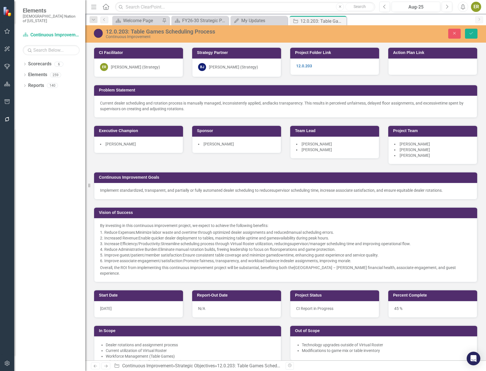
scroll to position [397, 0]
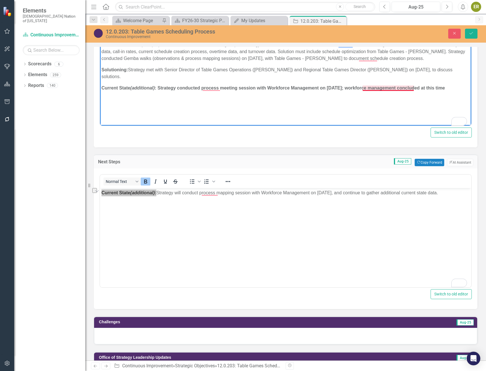
click at [391, 87] on strong "Current State (additional) : Strategy conducted process meeting session with Wo…" at bounding box center [272, 87] width 343 height 5
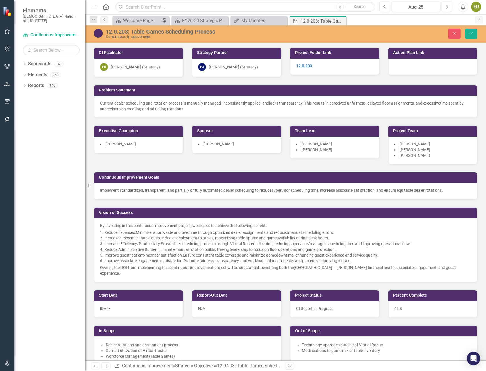
scroll to position [341, 0]
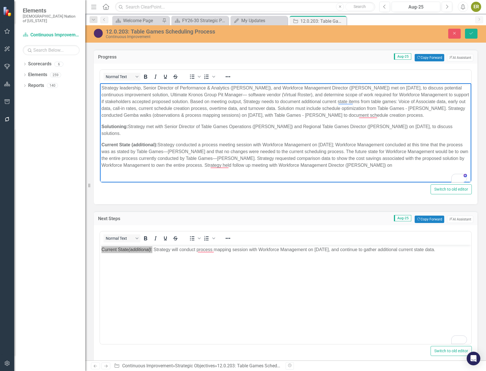
click at [431, 116] on p "Strategy leadership, Senior Director of Performance & Analytics ([PERSON_NAME])…" at bounding box center [285, 102] width 368 height 34
click at [369, 170] on body "Strategy leadership, Senior Director of Performance & Analytics ([PERSON_NAME])…" at bounding box center [285, 128] width 371 height 91
click at [422, 167] on p "Current State (additional): Strategy conducted a process meeting session with W…" at bounding box center [285, 154] width 368 height 27
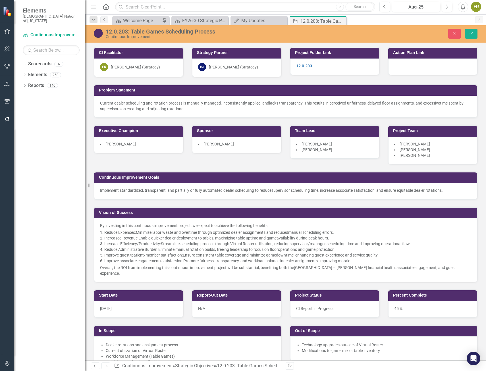
scroll to position [312, 0]
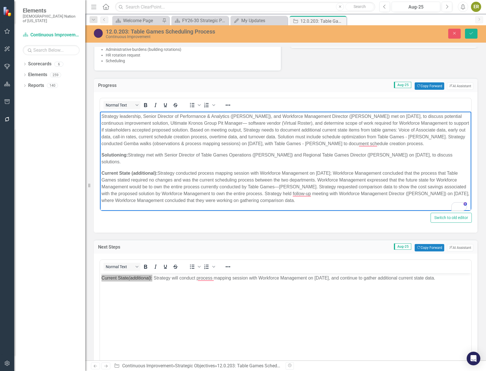
click at [323, 201] on p "Current State (additional): Strategy conducted process mapping session with Wor…" at bounding box center [285, 187] width 368 height 34
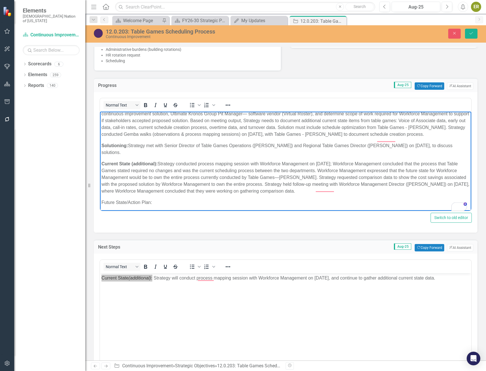
scroll to position [9, 0]
drag, startPoint x: 156, startPoint y: 207, endPoint x: 200, endPoint y: 314, distance: 115.5
click at [100, 204] on html "Strategy leadership, Senior Director of Performance & Analytics (Gabe Harris), …" at bounding box center [285, 157] width 371 height 110
click at [145, 104] on icon "Bold" at bounding box center [145, 105] width 3 height 4
click at [181, 201] on p "Future State/Action Plan:" at bounding box center [285, 202] width 368 height 7
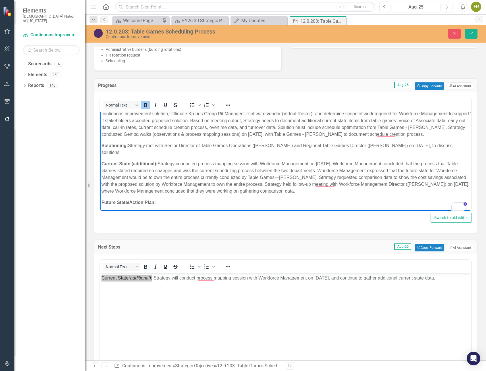
click at [146, 107] on icon "Bold" at bounding box center [145, 105] width 7 height 7
click at [198, 200] on p "Future State/Action Plan:" at bounding box center [285, 202] width 368 height 7
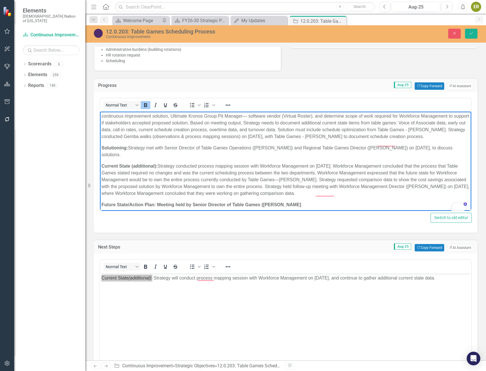
scroll to position [7, 0]
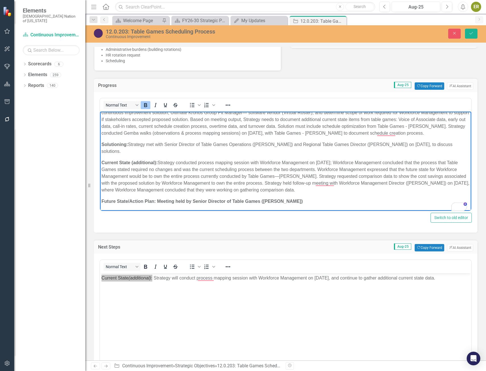
drag, startPoint x: 158, startPoint y: 200, endPoint x: 312, endPoint y: 202, distance: 154.7
click at [312, 202] on p "Future State/Action Plan: Meeting held by Senior Director of Table Games (James…" at bounding box center [285, 201] width 368 height 7
click at [145, 105] on icon "Bold" at bounding box center [145, 105] width 3 height 4
click at [330, 198] on p "Future State/Action Plan: Meeting held by Senior Director of Table Games (James…" at bounding box center [285, 201] width 368 height 7
click at [303, 205] on body "Strategy leadership, Senior Director of Performance & Analytics (Gabe Harris), …" at bounding box center [285, 156] width 371 height 110
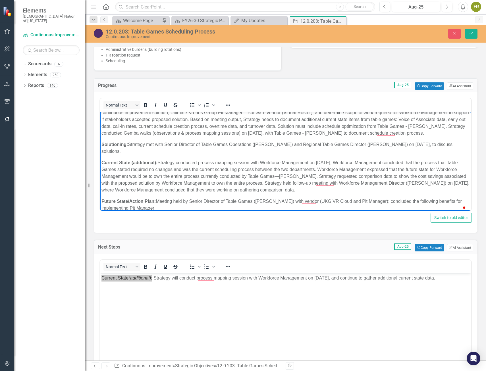
click at [457, 201] on p "Future State/Action Plan: Meeting held by Senior Director of Table Games (James…" at bounding box center [285, 205] width 368 height 14
click at [460, 200] on p "Future State/Action Plan: Meeting held by Senior Director of Table Games (James…" at bounding box center [285, 205] width 368 height 14
click at [174, 208] on p "Future State/Action Plan: Meeting held by Senior Director of Table Games (James…" at bounding box center [285, 205] width 368 height 14
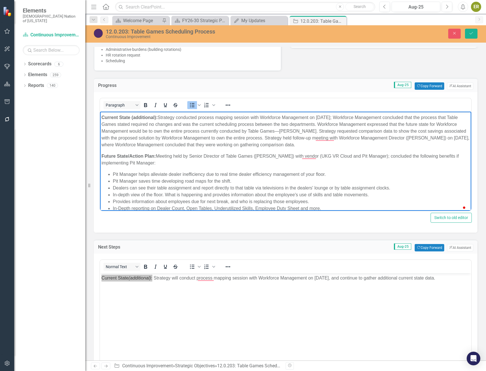
scroll to position [56, 0]
drag, startPoint x: 154, startPoint y: 170, endPoint x: 107, endPoint y: 161, distance: 47.3
click at [108, 160] on body "Strategy leadership, Senior Director of Performance & Analytics (Gabe Harris), …" at bounding box center [285, 137] width 371 height 162
click at [110, 170] on body "Strategy leadership, Senior Director of Performance & Analytics (Gabe Harris), …" at bounding box center [285, 137] width 371 height 162
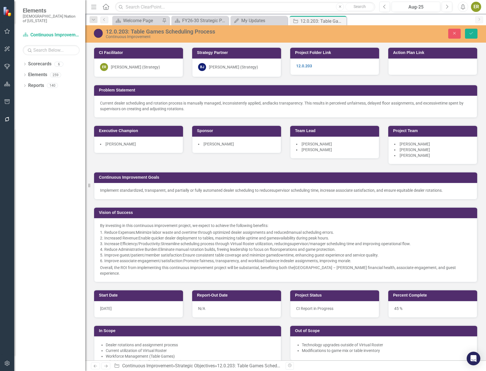
scroll to position [34, 0]
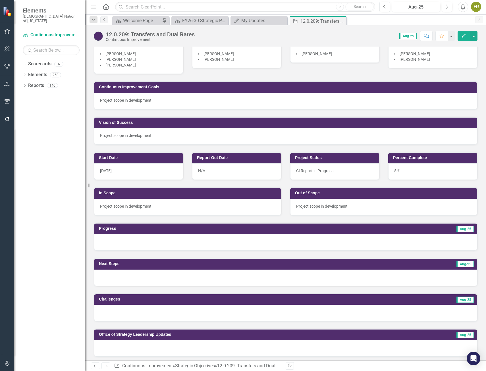
scroll to position [85, 0]
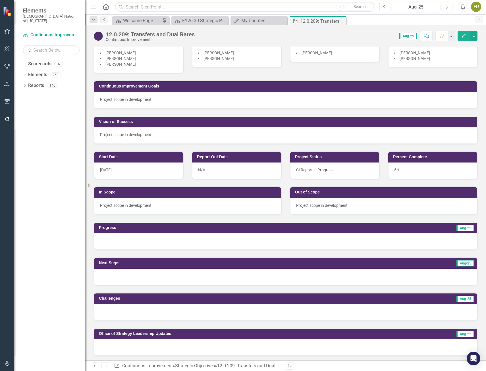
click at [157, 246] on div at bounding box center [285, 241] width 383 height 16
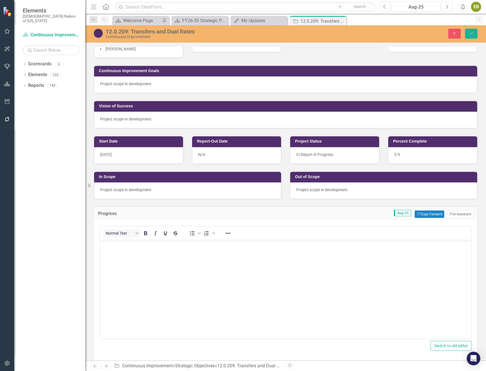
scroll to position [114, 0]
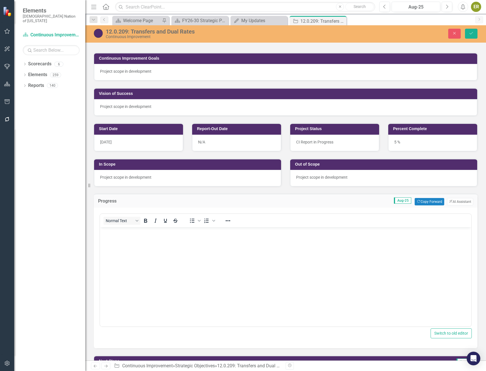
click at [266, 267] on body "Rich Text Area. Press ALT-0 for help." at bounding box center [285, 269] width 371 height 85
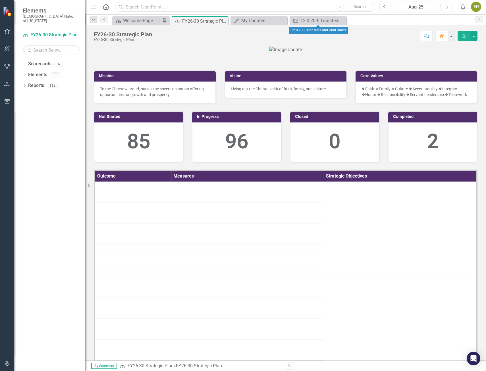
click at [176, 9] on input "text" at bounding box center [245, 7] width 260 height 10
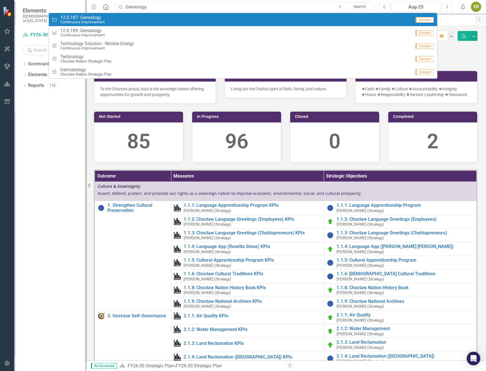
type input "Geneology"
click at [84, 24] on small "Continuous Improvement" at bounding box center [82, 22] width 44 height 4
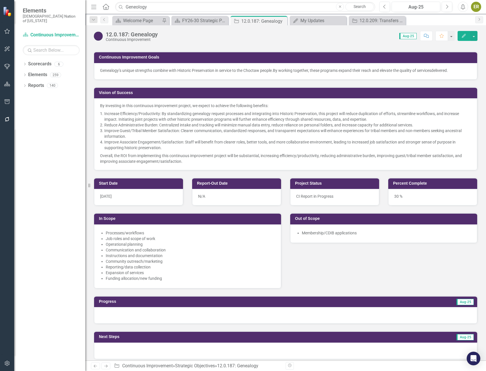
scroll to position [142, 0]
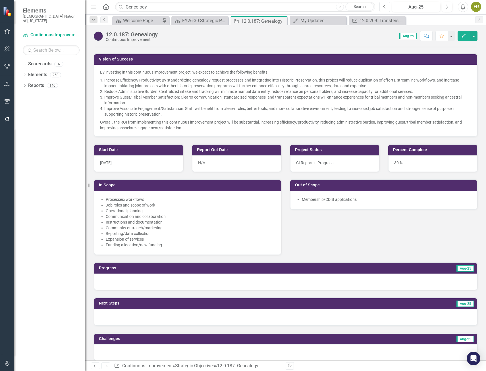
click at [382, 7] on button "Previous" at bounding box center [384, 7] width 11 height 10
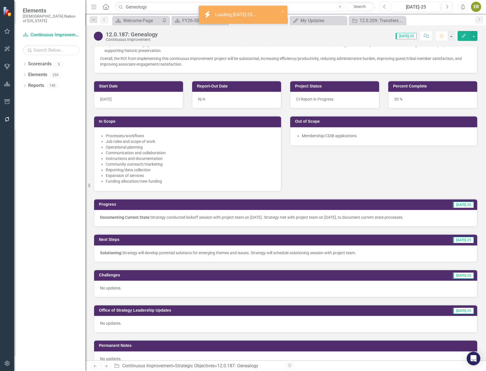
scroll to position [227, 0]
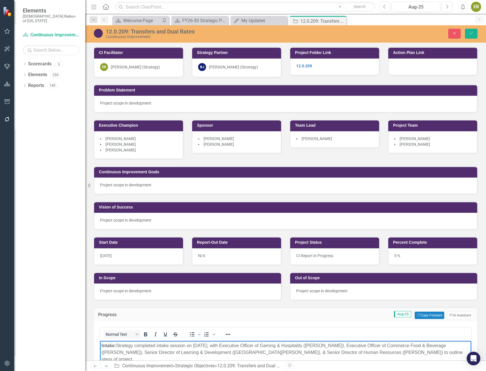
scroll to position [114, 0]
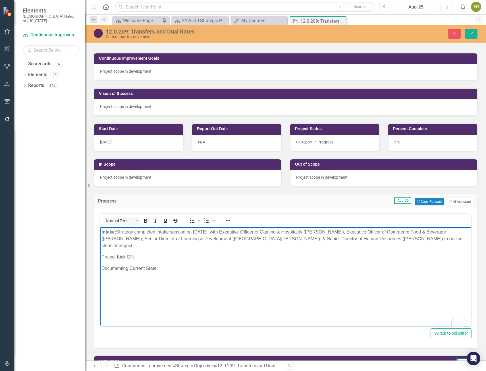
click at [150, 254] on p "Project Kick Off:" at bounding box center [285, 257] width 368 height 7
drag, startPoint x: 133, startPoint y: 250, endPoint x: 194, endPoint y: 477, distance: 235.1
click at [100, 249] on html "Intake: Strategy completed intake session on [DATE], with Executive Officer of …" at bounding box center [285, 269] width 371 height 85
click at [145, 223] on icon "Bold" at bounding box center [145, 220] width 7 height 7
click at [145, 256] on body "Intake: Strategy completed intake session on [DATE], with Executive Officer of …" at bounding box center [285, 269] width 371 height 85
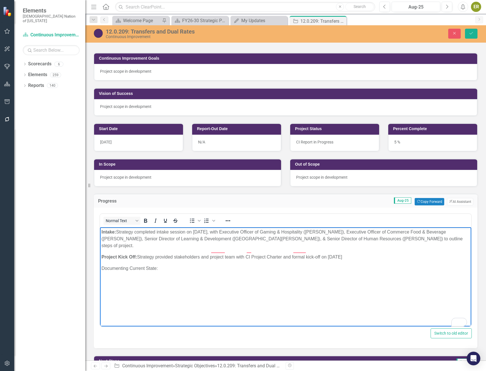
click at [129, 254] on strong "Project Kick Off:" at bounding box center [118, 256] width 35 height 5
click at [173, 255] on body "Intake: Strategy completed intake session on July 25, 2025, with Executive Offi…" at bounding box center [285, 269] width 371 height 85
click at [231, 277] on span "Dismiss" at bounding box center [224, 276] width 14 height 5
click at [254, 275] on span "Dismiss" at bounding box center [260, 276] width 14 height 5
click at [303, 274] on span "Dismiss" at bounding box center [307, 276] width 14 height 5
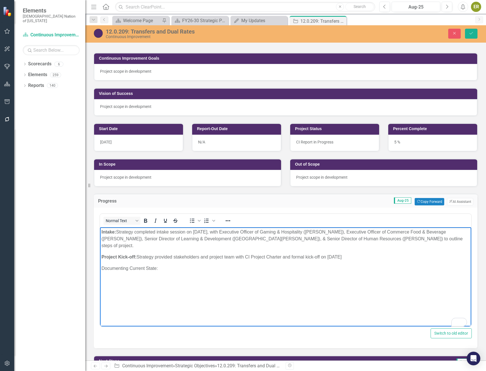
click at [363, 254] on p "Project Kick-off: Strategy provided stakeholders and project team with CI Proje…" at bounding box center [285, 257] width 368 height 7
click at [173, 265] on p "Documenting Current State:" at bounding box center [285, 268] width 368 height 7
drag, startPoint x: 161, startPoint y: 262, endPoint x: 99, endPoint y: 262, distance: 61.9
click at [100, 262] on html "Intake: Strategy completed intake session on July 25, 2025, with Executive Offi…" at bounding box center [285, 269] width 371 height 85
click at [145, 222] on icon "Bold" at bounding box center [145, 221] width 3 height 4
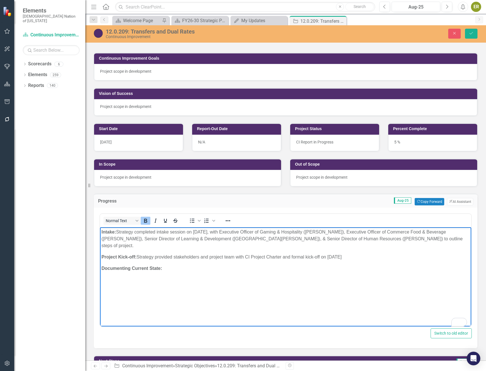
click at [179, 265] on p "Documenting Current State:" at bounding box center [285, 268] width 368 height 7
click at [191, 219] on icon "Bullet list" at bounding box center [192, 220] width 7 height 7
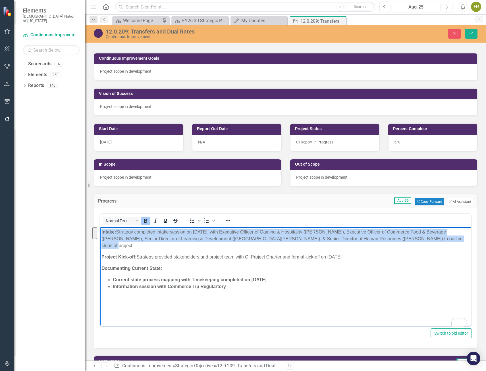
drag, startPoint x: 389, startPoint y: 240, endPoint x: 197, endPoint y: 458, distance: 290.5
click at [100, 231] on html "Intake: Strategy completed intake session on July 25, 2025, with Executive Offi…" at bounding box center [285, 269] width 371 height 85
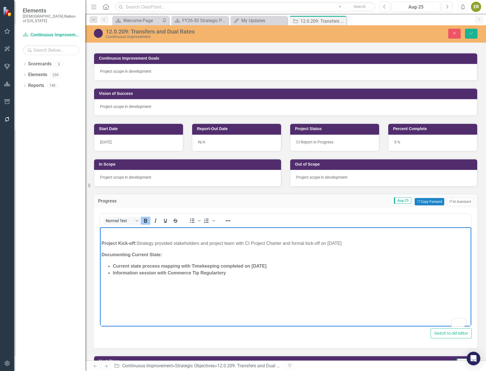
click at [101, 244] on strong "Project Kick-off:" at bounding box center [118, 243] width 35 height 5
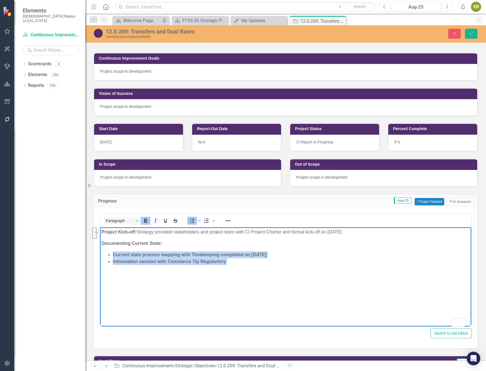
drag, startPoint x: 240, startPoint y: 262, endPoint x: 105, endPoint y: 253, distance: 134.6
click at [105, 253] on ul "Current state process mapping with Timekeeping completed on July 30, 2025 Infor…" at bounding box center [285, 258] width 368 height 14
click at [148, 221] on icon "Bold" at bounding box center [145, 220] width 7 height 7
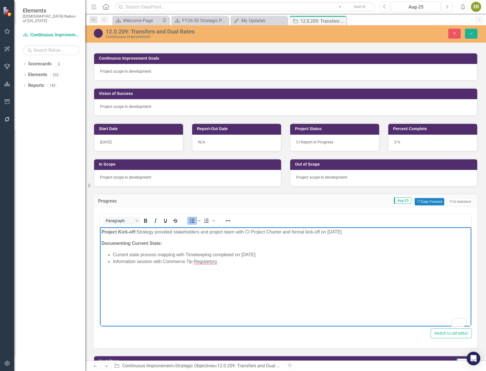
click at [141, 250] on body "Project Kick-off: Strategy provided stakeholders and project team with CI Proje…" at bounding box center [285, 269] width 371 height 85
click at [128, 246] on p "Documenting Current State:" at bounding box center [285, 243] width 368 height 7
click at [209, 260] on li "Information session with Commerce Tip Regulartory ﻿" at bounding box center [291, 261] width 357 height 7
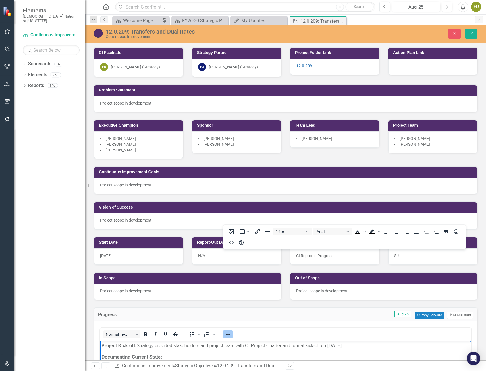
scroll to position [114, 0]
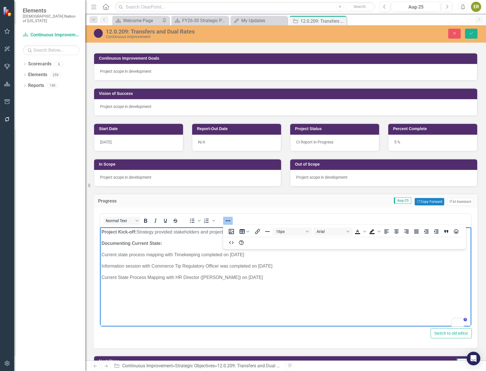
drag, startPoint x: 297, startPoint y: 281, endPoint x: 99, endPoint y: 252, distance: 200.1
click at [100, 252] on html "Project Kick-off: Strategy provided stakeholders and project team with CI Proje…" at bounding box center [285, 269] width 371 height 85
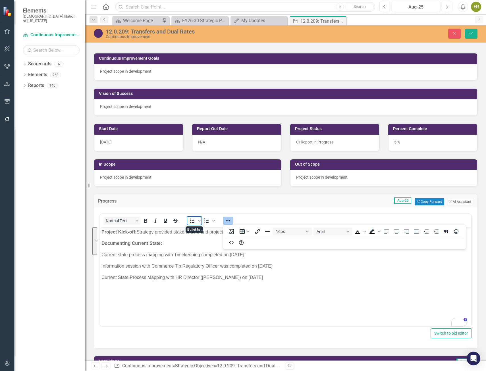
click at [190, 221] on icon "Bullet list" at bounding box center [192, 220] width 7 height 7
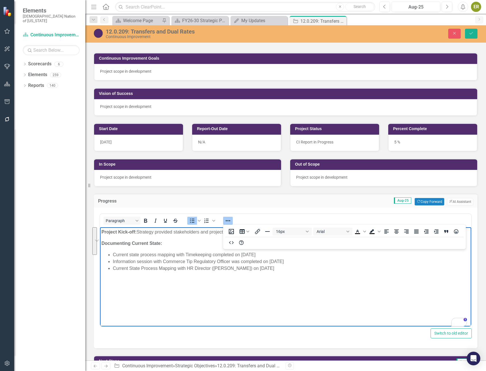
click at [163, 261] on li "Information session with Commerce Tip Regulatory ﻿Officer was completed on July…" at bounding box center [291, 261] width 357 height 7
click at [160, 281] on body "Project Kick-off: Strategy provided stakeholders and project team with CI Proje…" at bounding box center [285, 269] width 371 height 85
click at [275, 269] on li "Current State Process Mapping with HR Director (Jackie Boyd) on August 6" at bounding box center [291, 268] width 357 height 7
click at [157, 273] on li "To enrich screen reader interactions, please activate Accessibility in Grammarl…" at bounding box center [291, 275] width 357 height 7
click at [131, 267] on li "Current State Process Mapping with HR Director (Jackie Boyd) on August 6, 2025" at bounding box center [291, 268] width 357 height 7
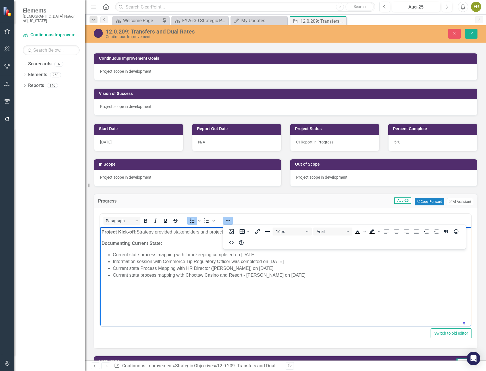
click at [145, 268] on li "Current state Process Mapping with HR Director (Jackie Boyd) on August 6, 2025" at bounding box center [291, 268] width 357 height 7
click at [143, 268] on li "Current state Process Mapping with HR Director (Jackie Boyd) on August 6, 2025" at bounding box center [291, 268] width 357 height 7
click at [162, 268] on li "Current state process Mapping with HR Director (Jackie Boyd) on August 6, 2025" at bounding box center [291, 268] width 357 height 7
click at [317, 281] on body "Project Kick-off: Strategy provided stakeholders and project team with CI Proje…" at bounding box center [285, 269] width 371 height 85
click at [261, 275] on li "Current state process mapping with Choctaw Casino and Resort - Durant on August…" at bounding box center [291, 275] width 357 height 7
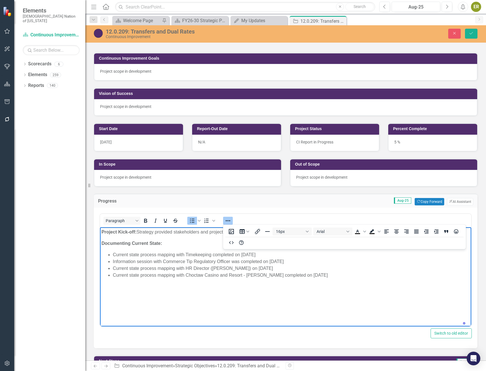
click at [330, 275] on li "Current state process mapping with Choctaw Casino and Resort - Durant completed…" at bounding box center [291, 275] width 357 height 7
click at [231, 220] on button "Reveal or hide additional toolbar items" at bounding box center [228, 221] width 10 height 8
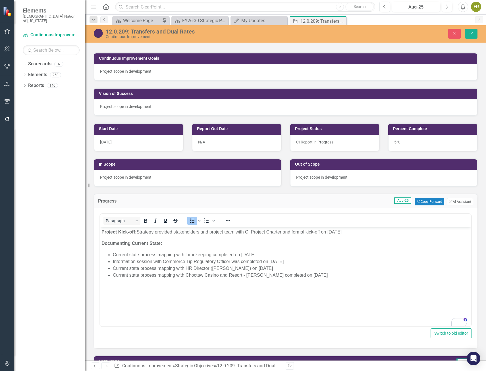
click at [332, 288] on body "Project Kick-off: Strategy provided stakeholders and project team with CI Proje…" at bounding box center [285, 269] width 371 height 85
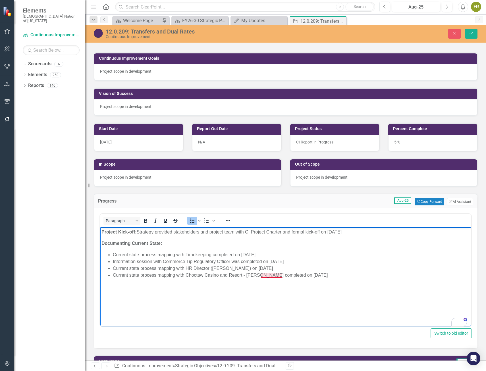
click at [273, 277] on li "Current state process mapping with Choctaw Casino and Resort - Durant completed…" at bounding box center [291, 275] width 357 height 7
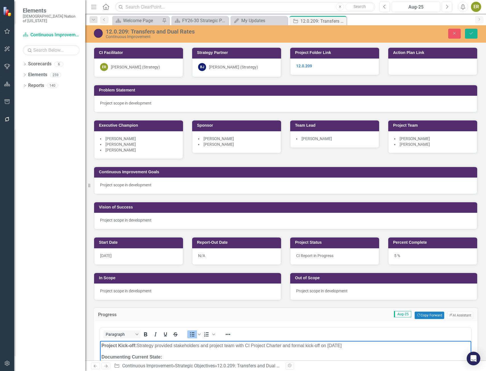
scroll to position [170, 0]
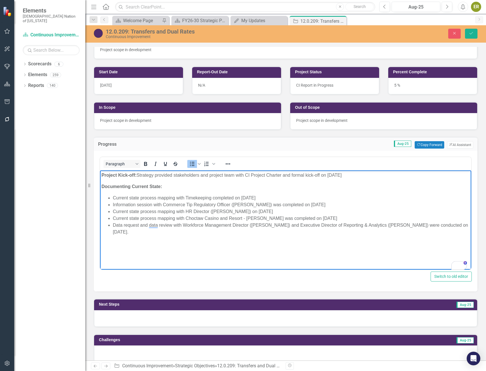
click at [319, 233] on li "Data request and data review with Workforce Management Director ([PERSON_NAME])…" at bounding box center [291, 229] width 357 height 14
click at [124, 256] on html "Project Kick-off: Strategy provided stakeholders and project team with CI Proje…" at bounding box center [285, 212] width 371 height 85
click at [468, 32] on icon "Save" at bounding box center [470, 33] width 5 height 4
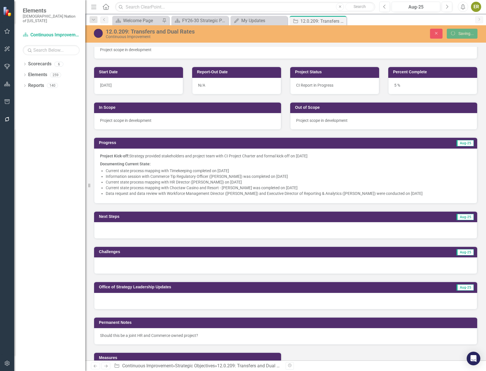
click at [183, 229] on div at bounding box center [285, 230] width 383 height 16
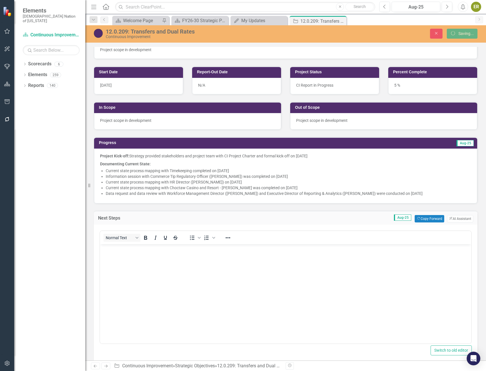
scroll to position [0, 0]
click at [160, 256] on body "Rich Text Area. Press ALT-0 for help." at bounding box center [285, 286] width 371 height 85
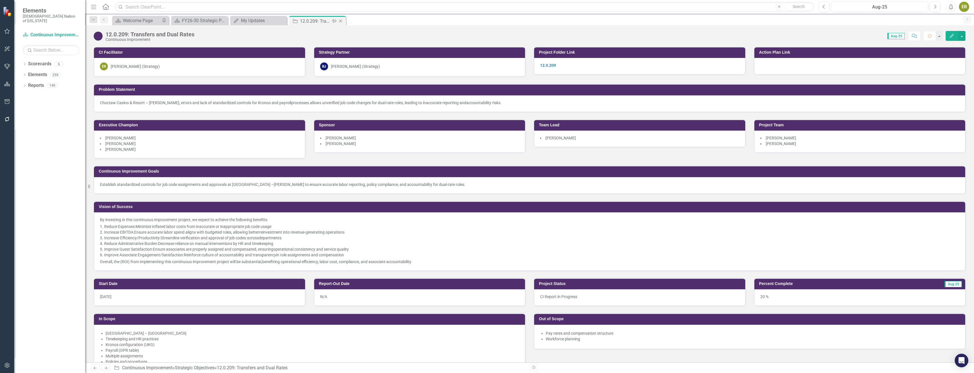
click at [341, 20] on icon "Close" at bounding box center [341, 21] width 6 height 5
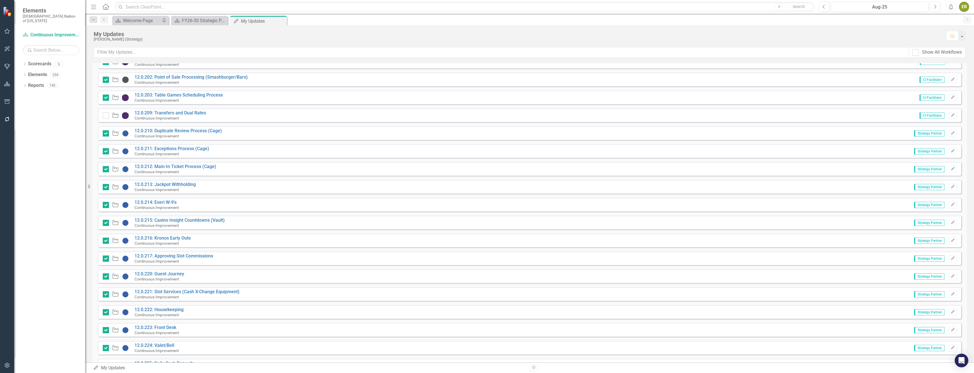
scroll to position [239, 0]
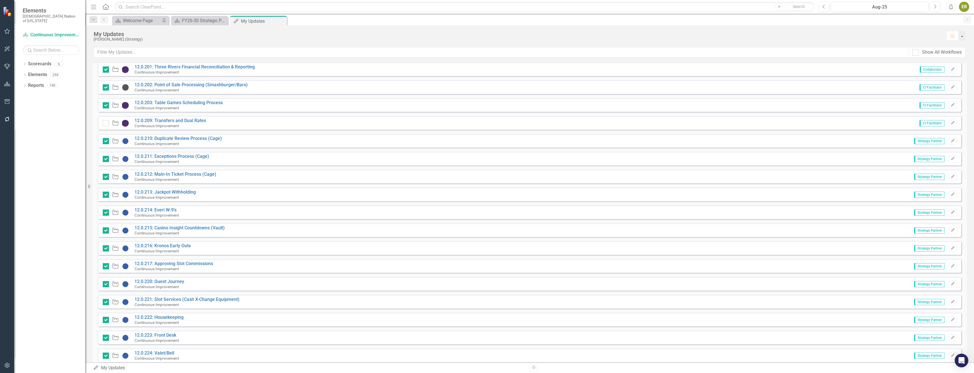
click at [106, 127] on div "Strategic Objective 12.0.209: Transfers and Dual Rates Continuous Improvement" at bounding box center [156, 123] width 106 height 10
click at [106, 125] on div at bounding box center [106, 123] width 6 height 6
click at [106, 124] on input "checkbox" at bounding box center [105, 122] width 4 height 4
checkbox input "true"
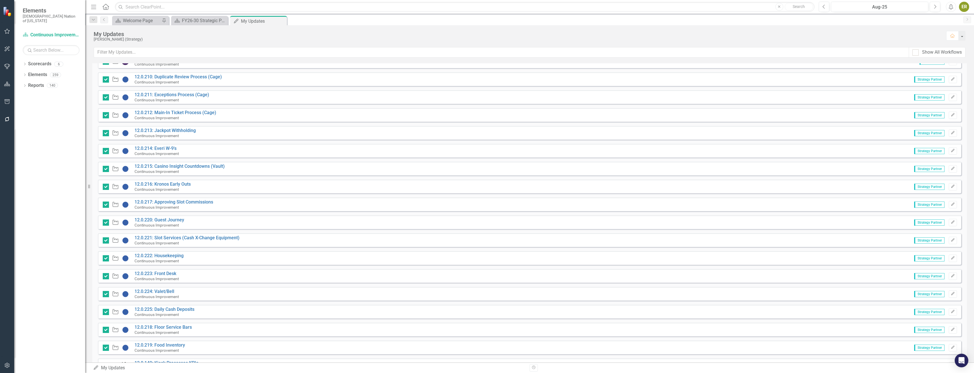
scroll to position [381, 0]
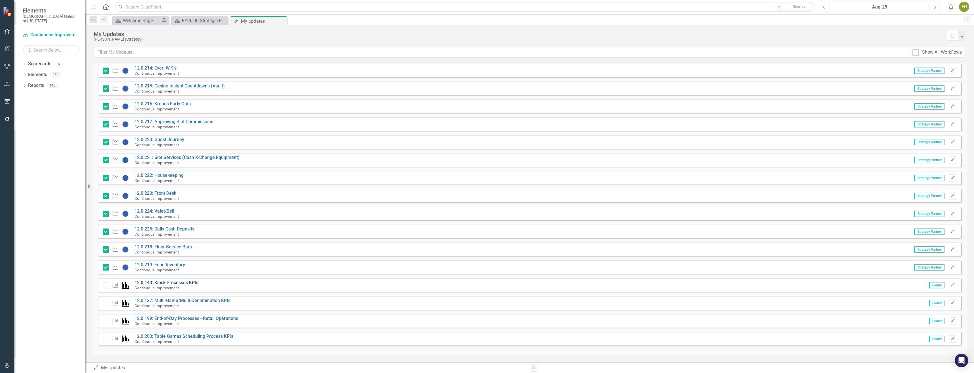
click at [175, 283] on link "12.0.140: Kiosk Processes KPIs" at bounding box center [167, 282] width 64 height 5
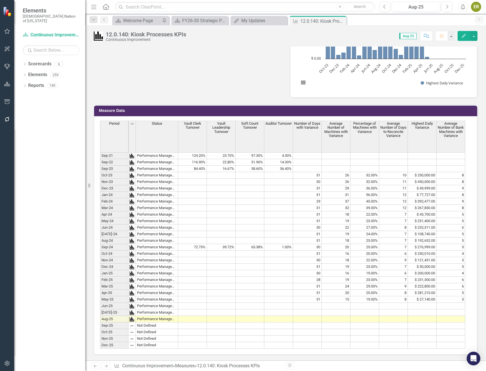
scroll to position [290, 0]
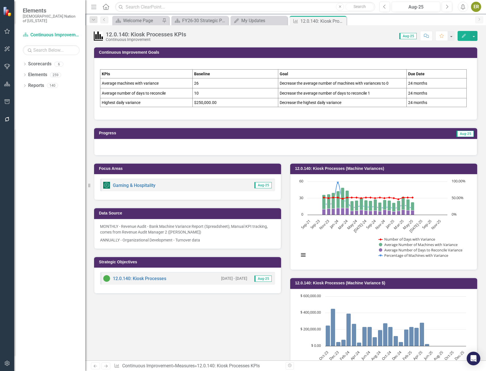
scroll to position [290, 0]
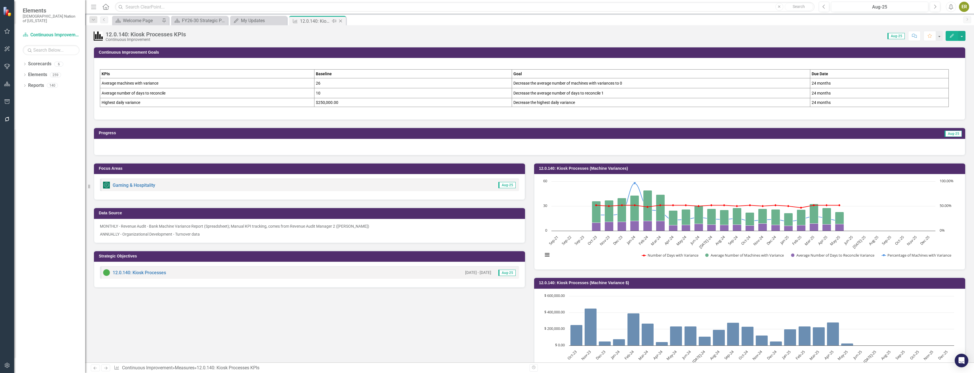
click at [341, 20] on icon "Close" at bounding box center [341, 21] width 6 height 5
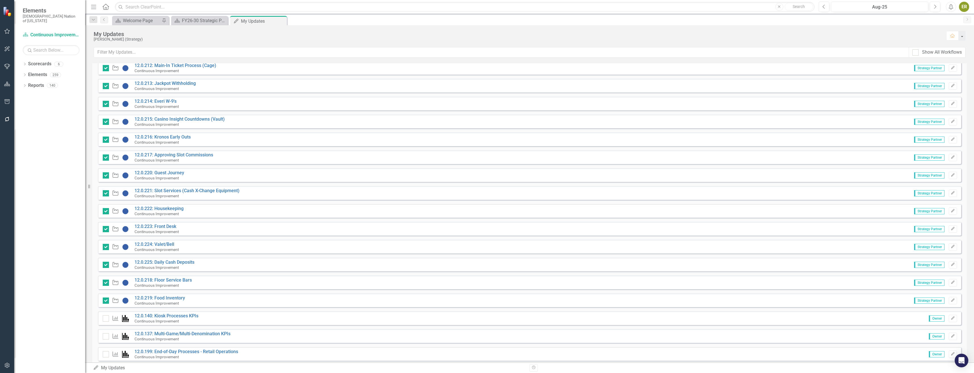
scroll to position [381, 0]
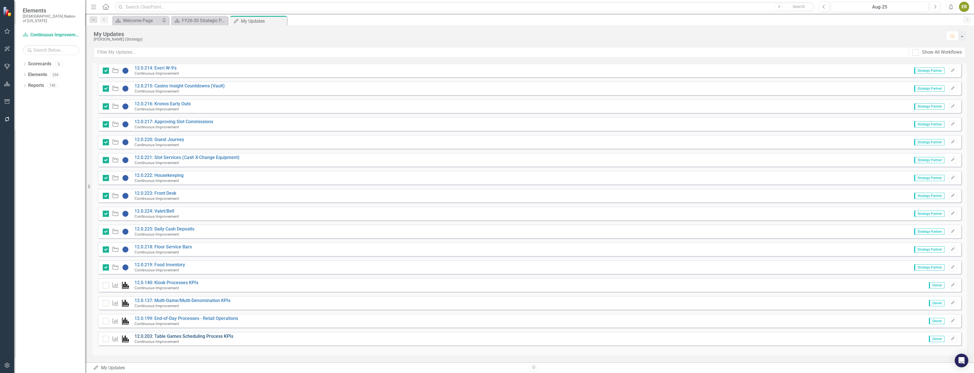
click at [213, 336] on link "12.0.203: Table Games Scheduling Process KPIs" at bounding box center [184, 336] width 99 height 5
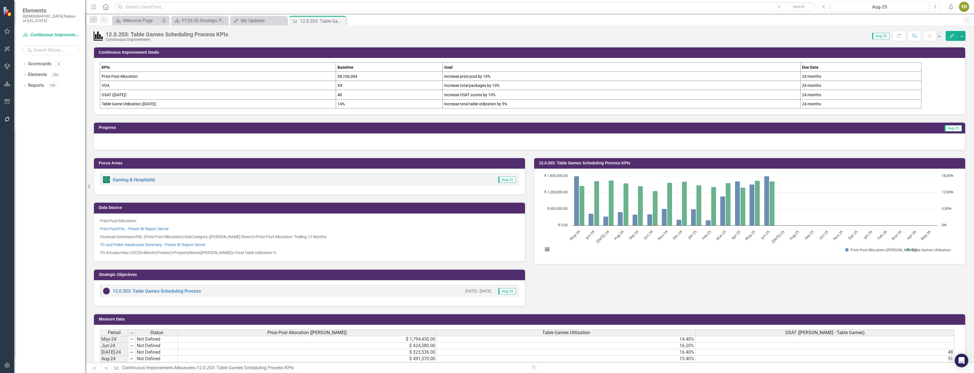
click at [291, 140] on div at bounding box center [530, 141] width 872 height 16
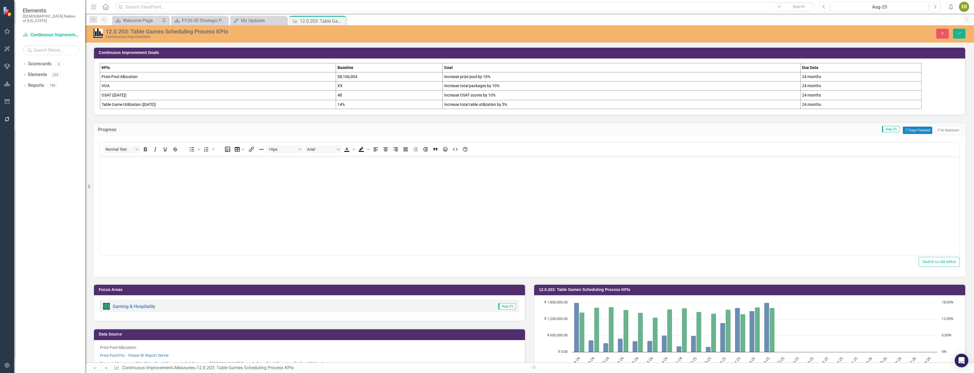
click at [290, 187] on body "Rich Text Area. Press ALT-0 for help." at bounding box center [530, 198] width 860 height 85
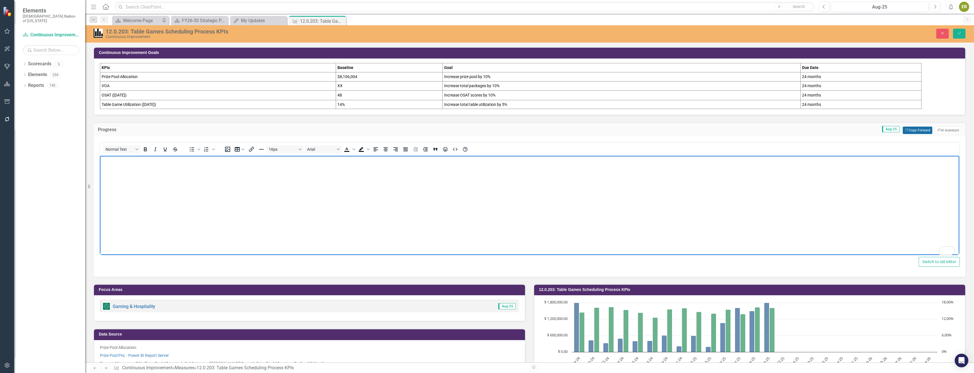
click at [485, 128] on button "Copy Forward Copy Forward" at bounding box center [917, 130] width 29 height 7
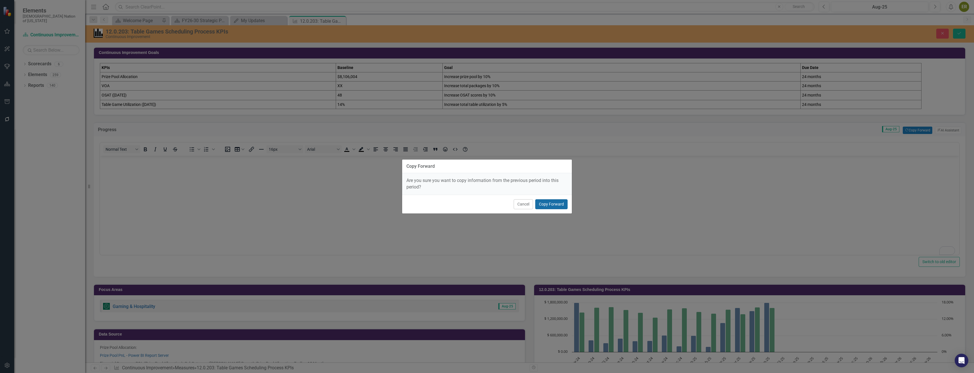
click at [485, 206] on button "Copy Forward" at bounding box center [551, 204] width 32 height 10
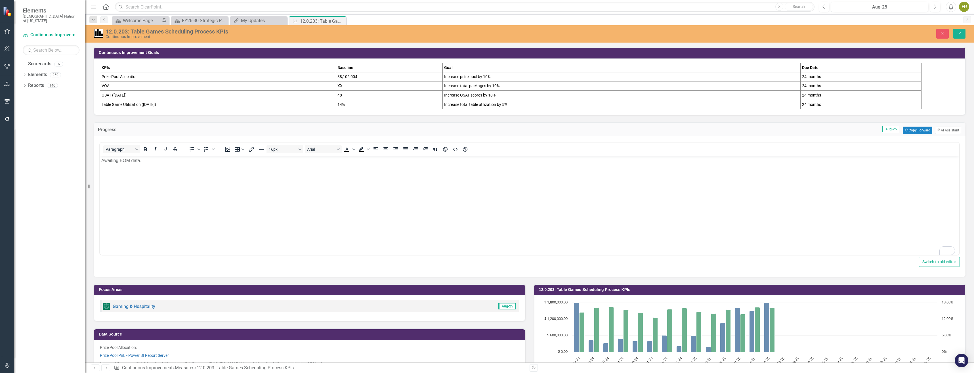
click at [122, 87] on td "VOA" at bounding box center [218, 85] width 236 height 9
click at [485, 91] on td "24 months" at bounding box center [861, 95] width 121 height 10
click at [485, 33] on icon "Close" at bounding box center [942, 33] width 5 height 4
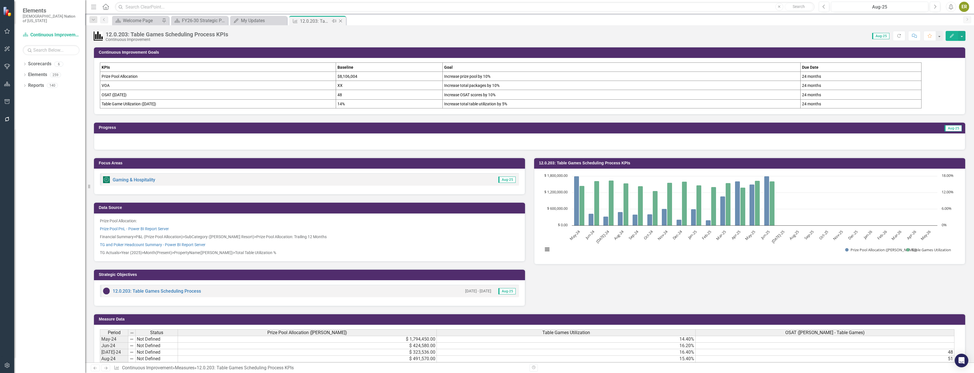
click at [342, 18] on div "Close" at bounding box center [341, 21] width 7 height 7
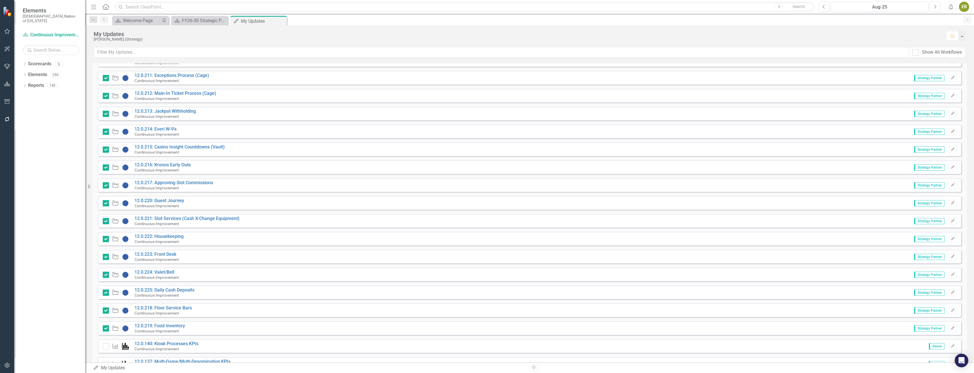
scroll to position [381, 0]
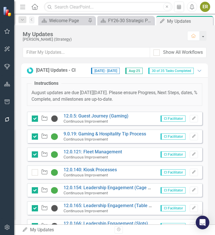
scroll to position [381, 0]
